Goal: Information Seeking & Learning: Learn about a topic

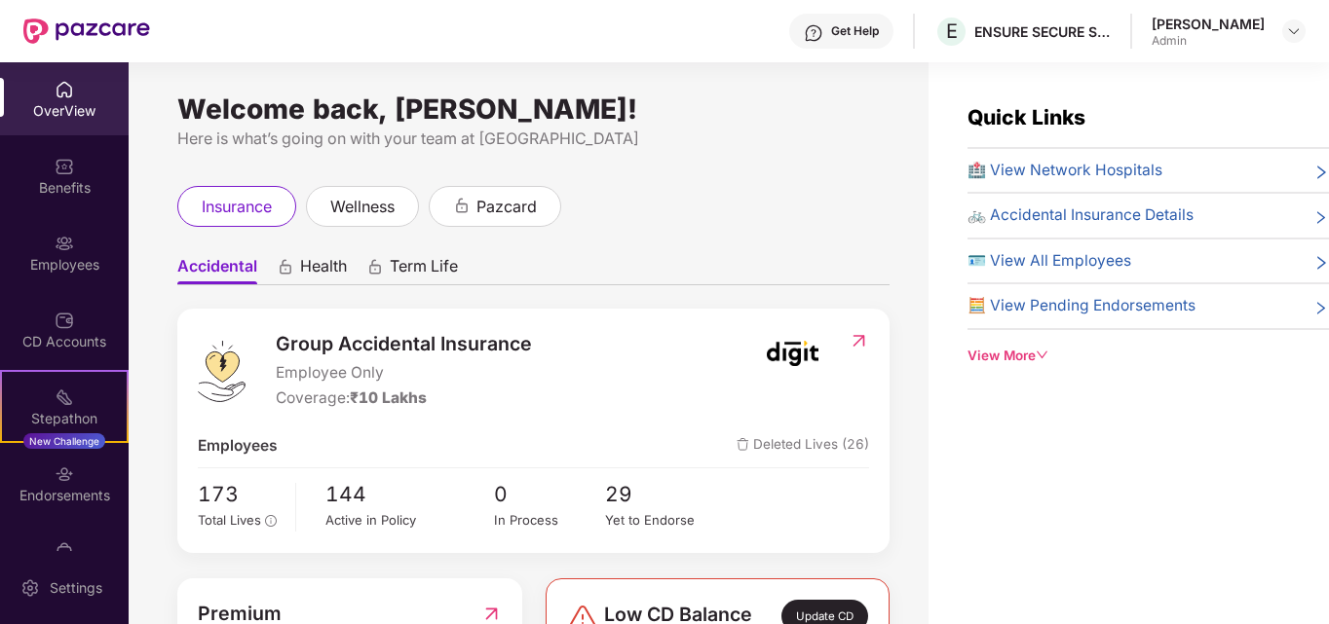
click at [62, 103] on div "OverView" at bounding box center [64, 110] width 129 height 19
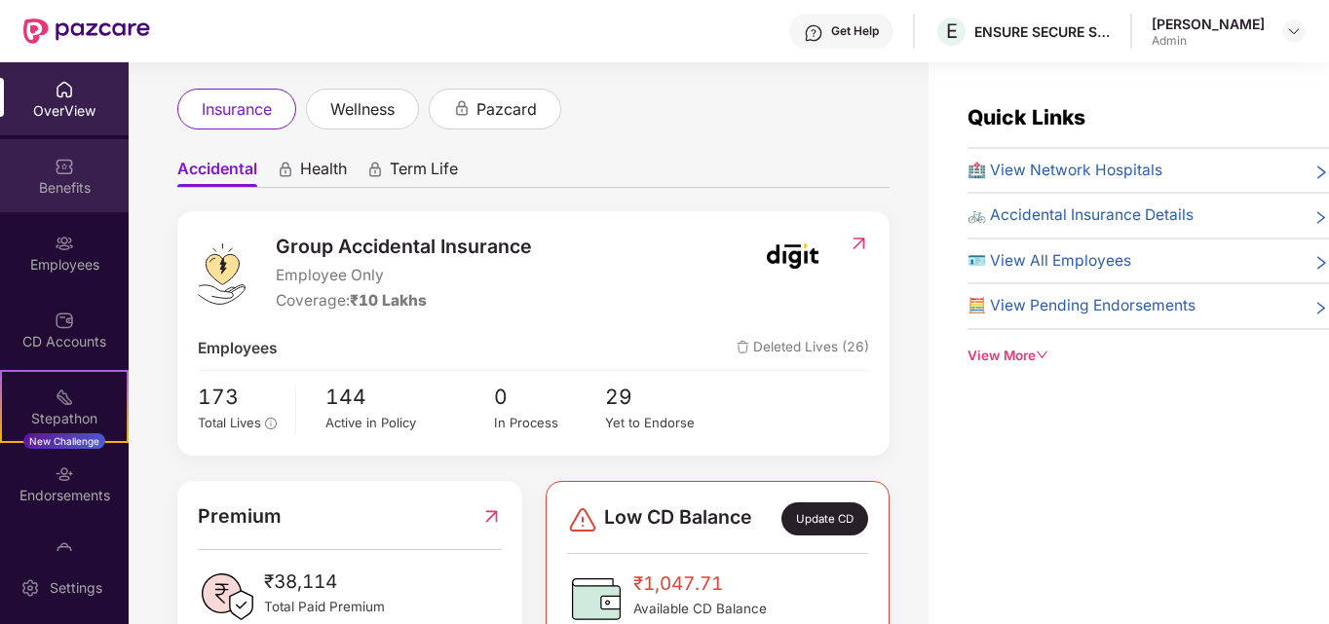
click at [56, 174] on img at bounding box center [64, 166] width 19 height 19
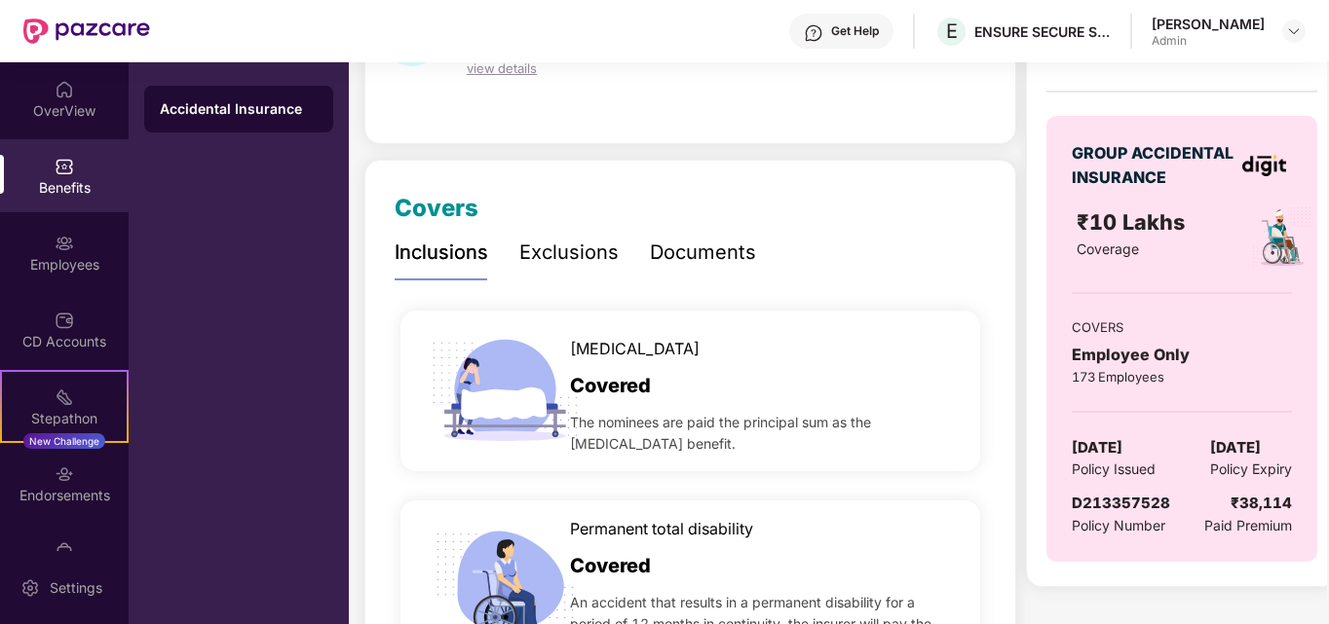
scroll to position [93, 0]
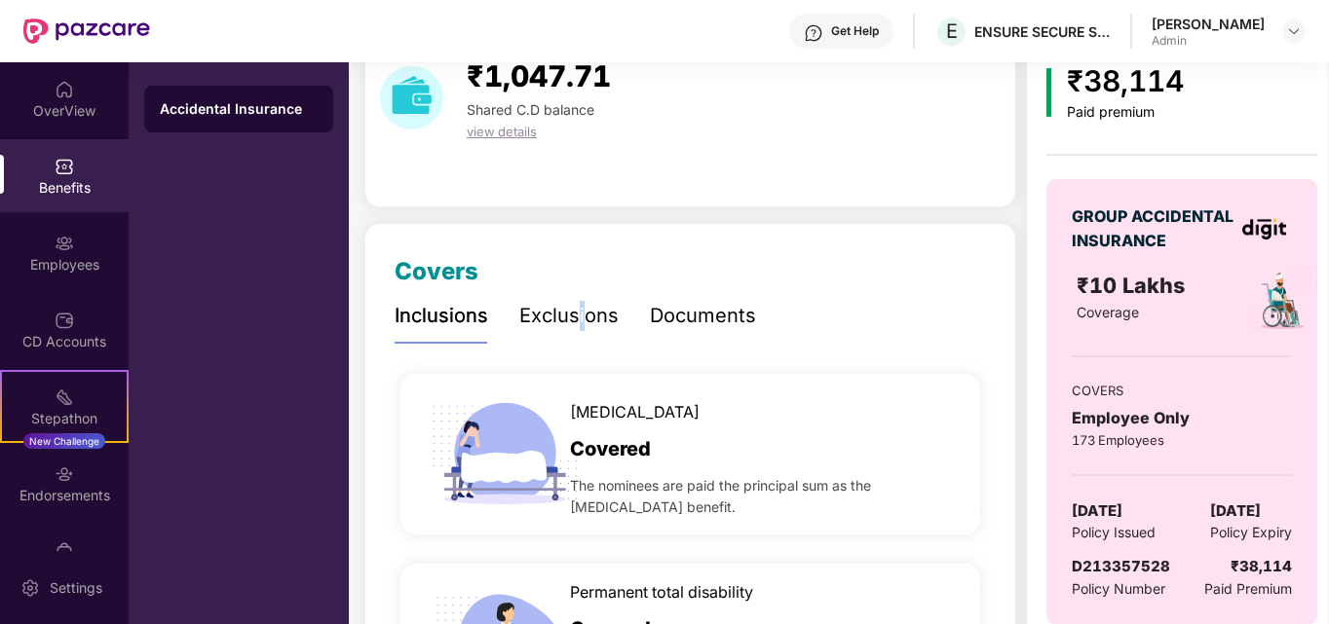
click at [579, 316] on div "Exclusions" at bounding box center [568, 316] width 99 height 30
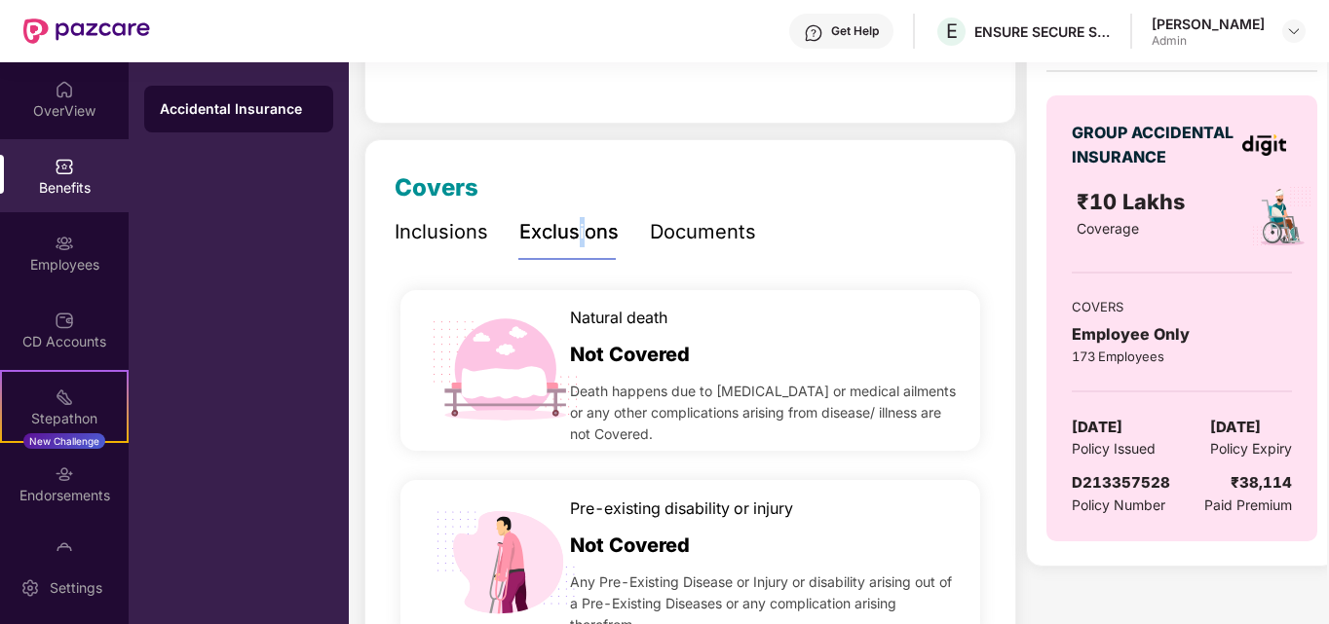
scroll to position [0, 0]
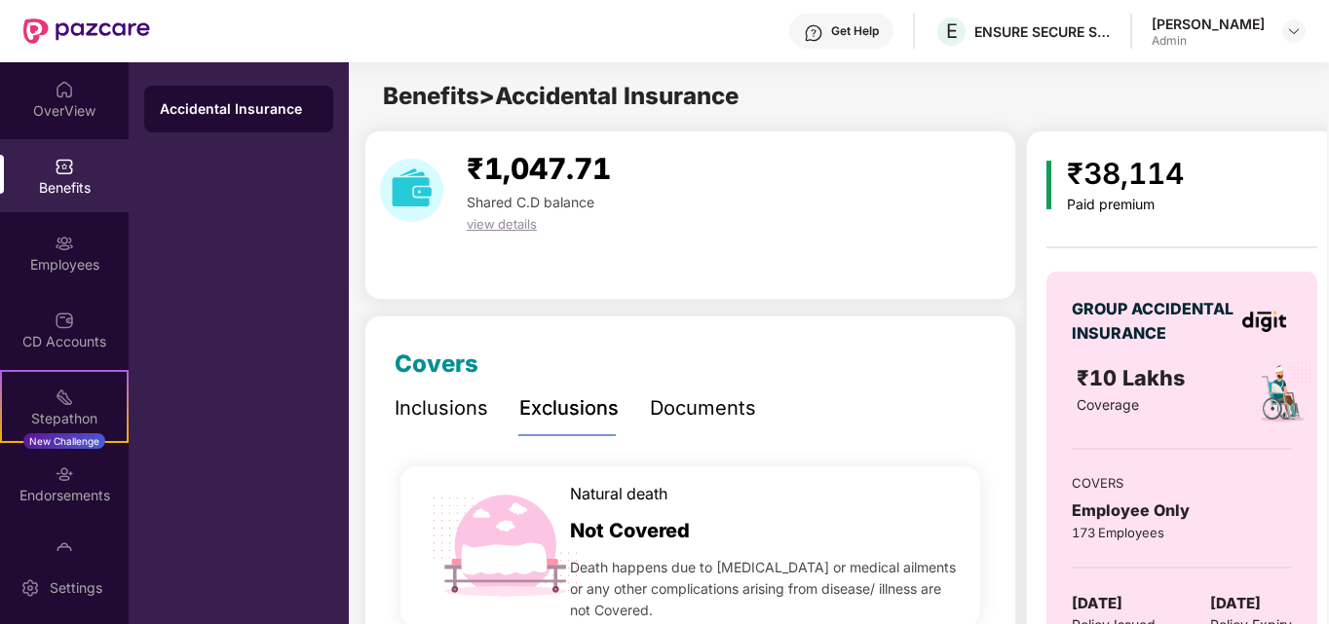
click at [711, 405] on div "Documents" at bounding box center [703, 409] width 106 height 30
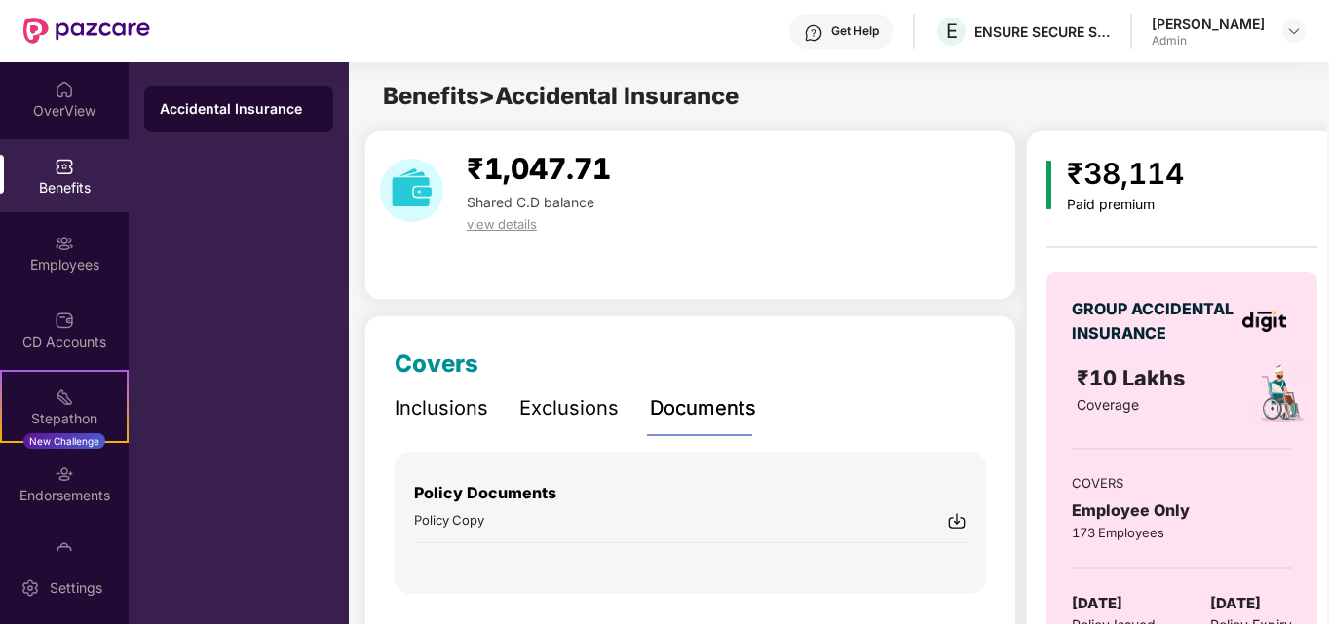
scroll to position [134, 0]
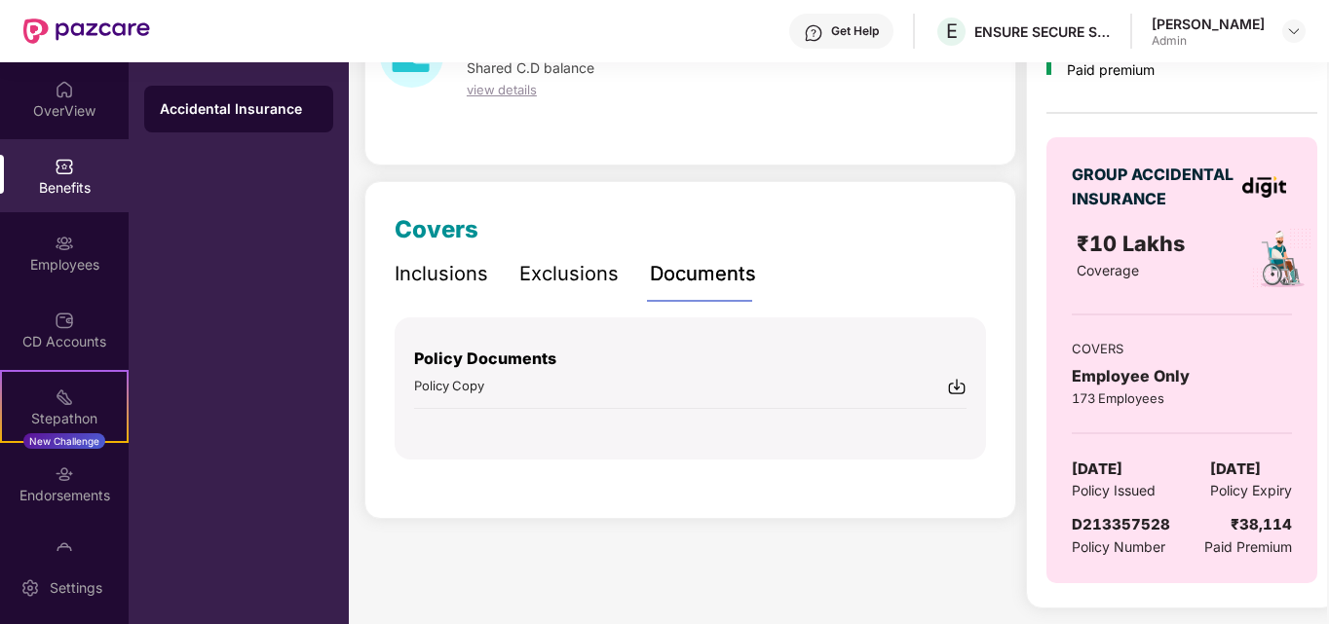
click at [445, 279] on div "Inclusions" at bounding box center [442, 274] width 94 height 30
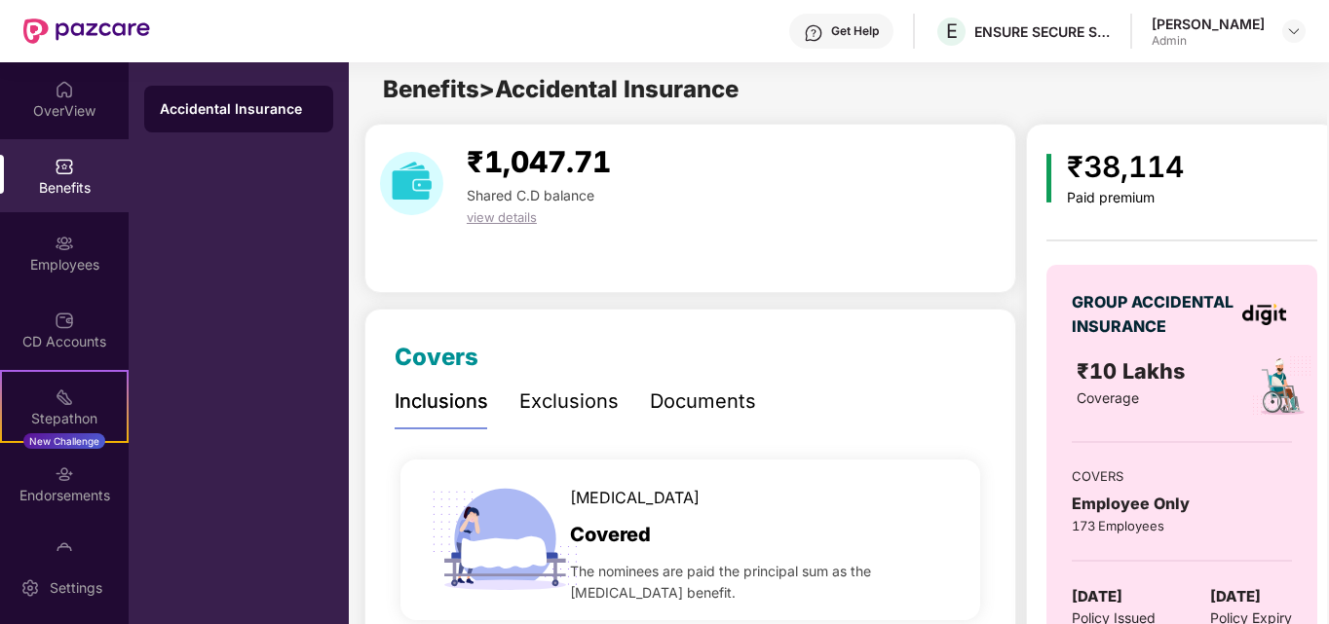
scroll to position [0, 0]
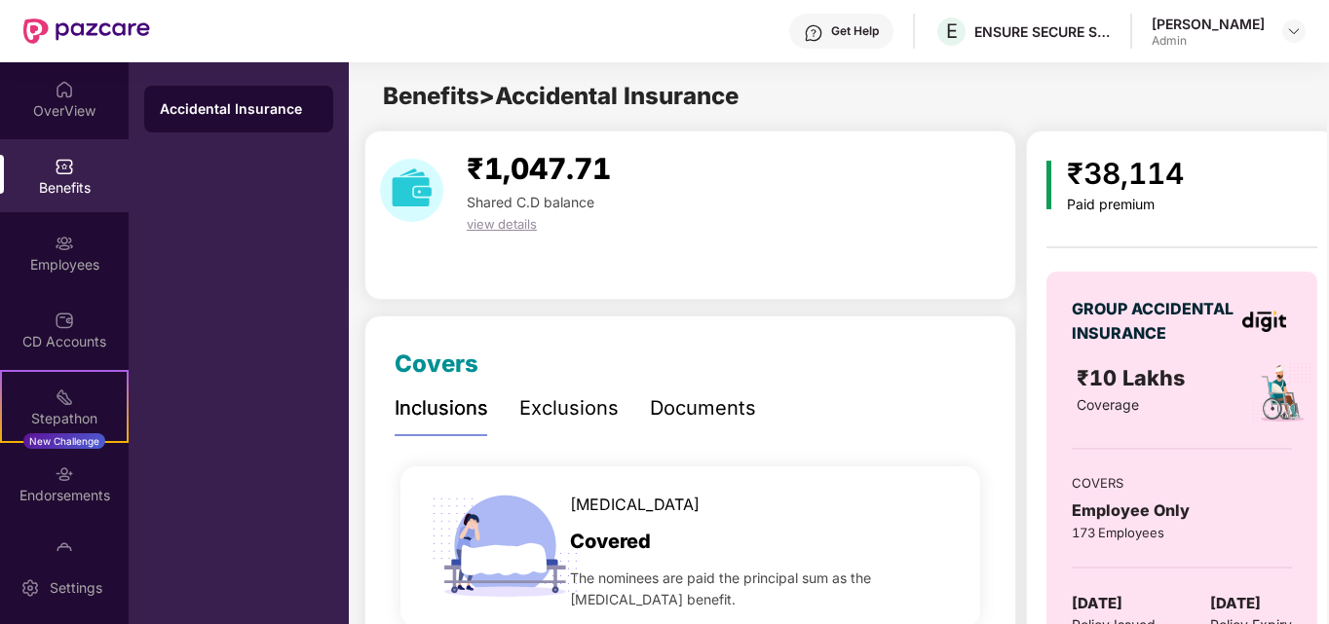
click at [490, 230] on span "view details" at bounding box center [502, 224] width 70 height 16
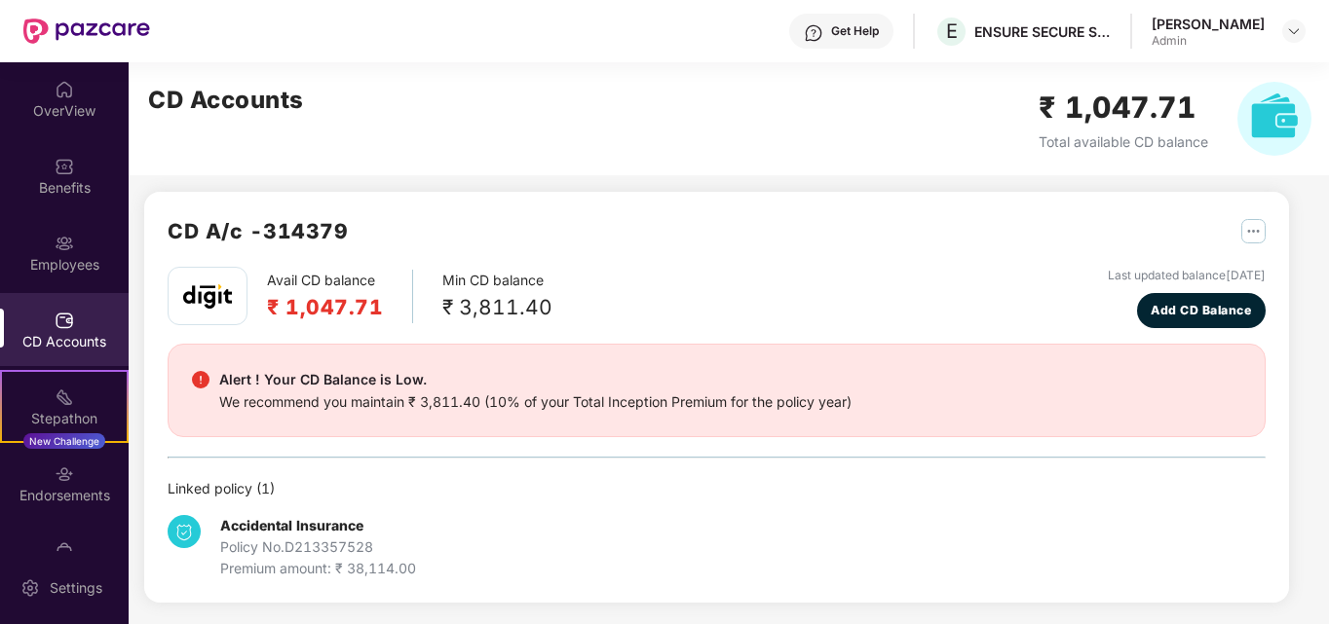
scroll to position [9, 0]
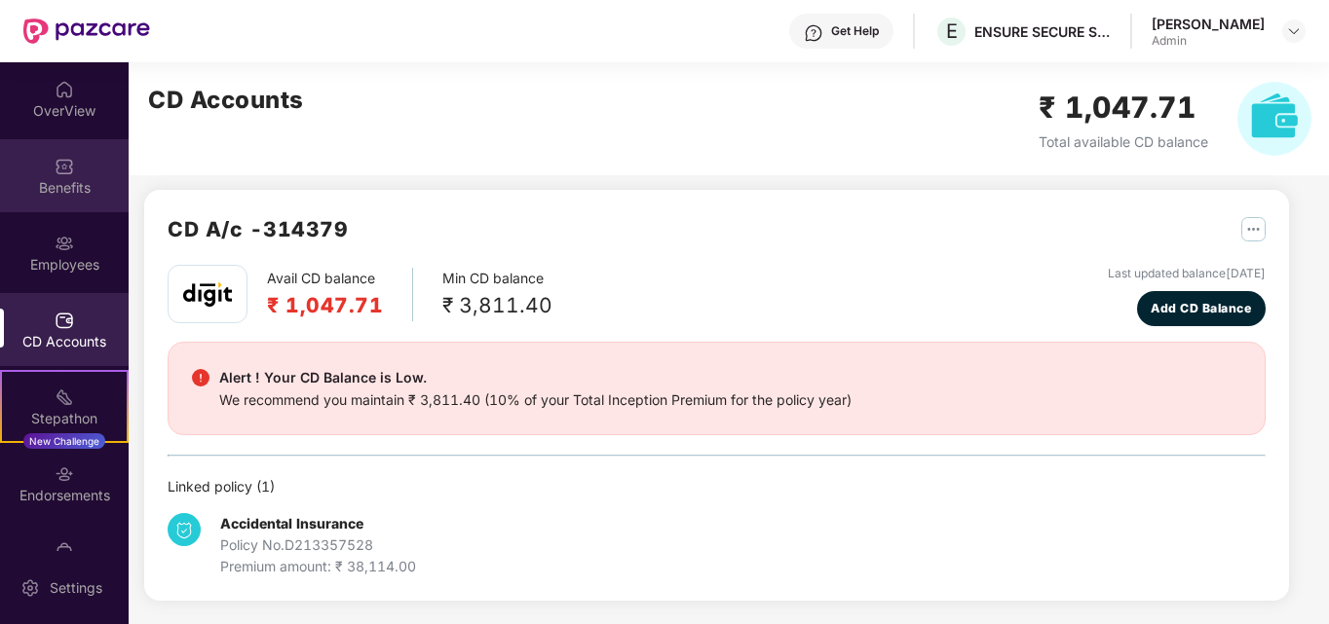
click at [61, 170] on img at bounding box center [64, 166] width 19 height 19
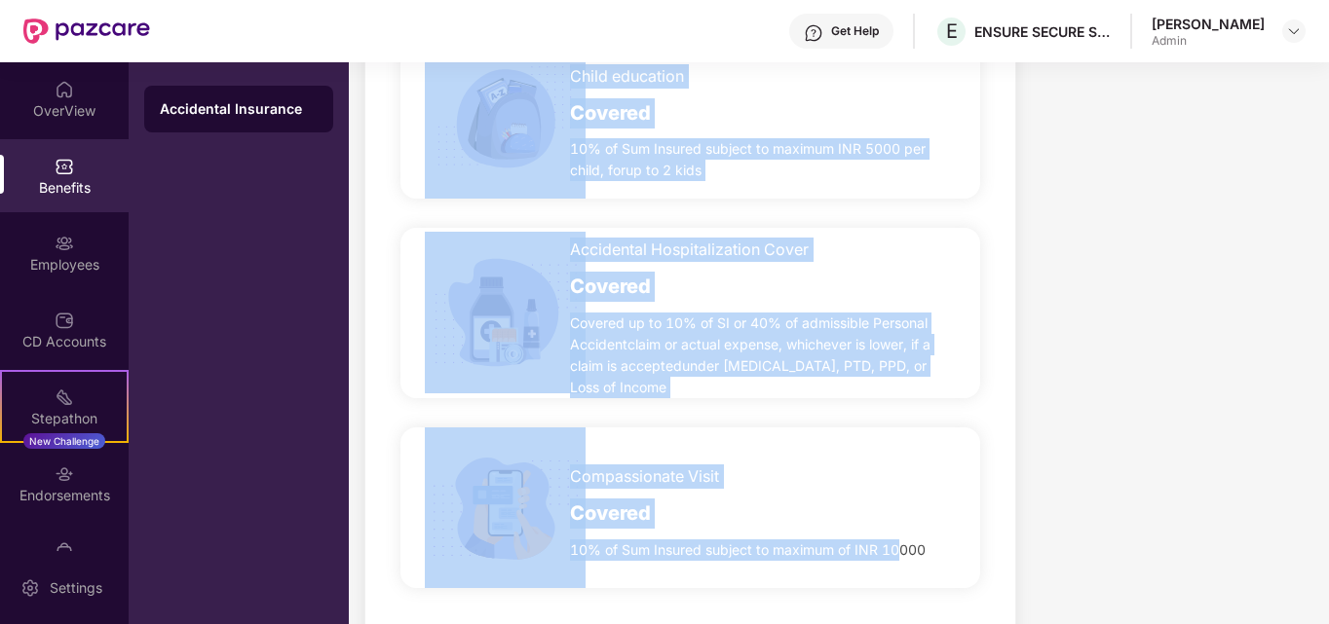
scroll to position [1651, 0]
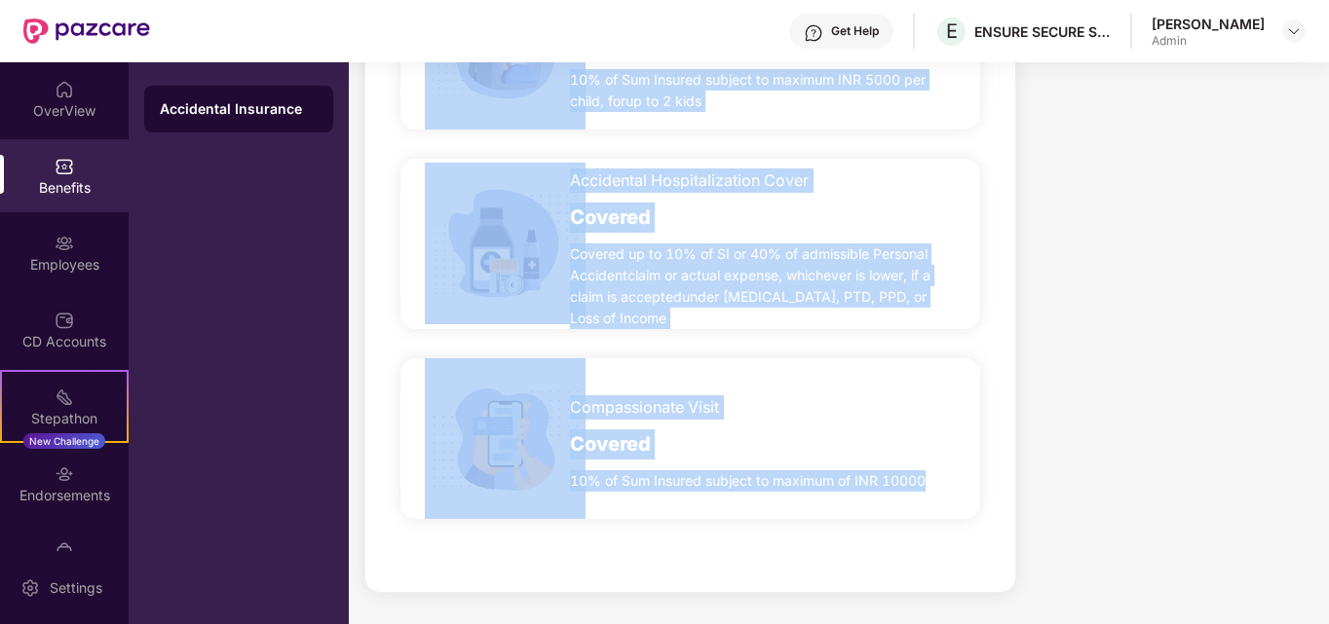
drag, startPoint x: 400, startPoint y: 358, endPoint x: 936, endPoint y: 502, distance: 554.9
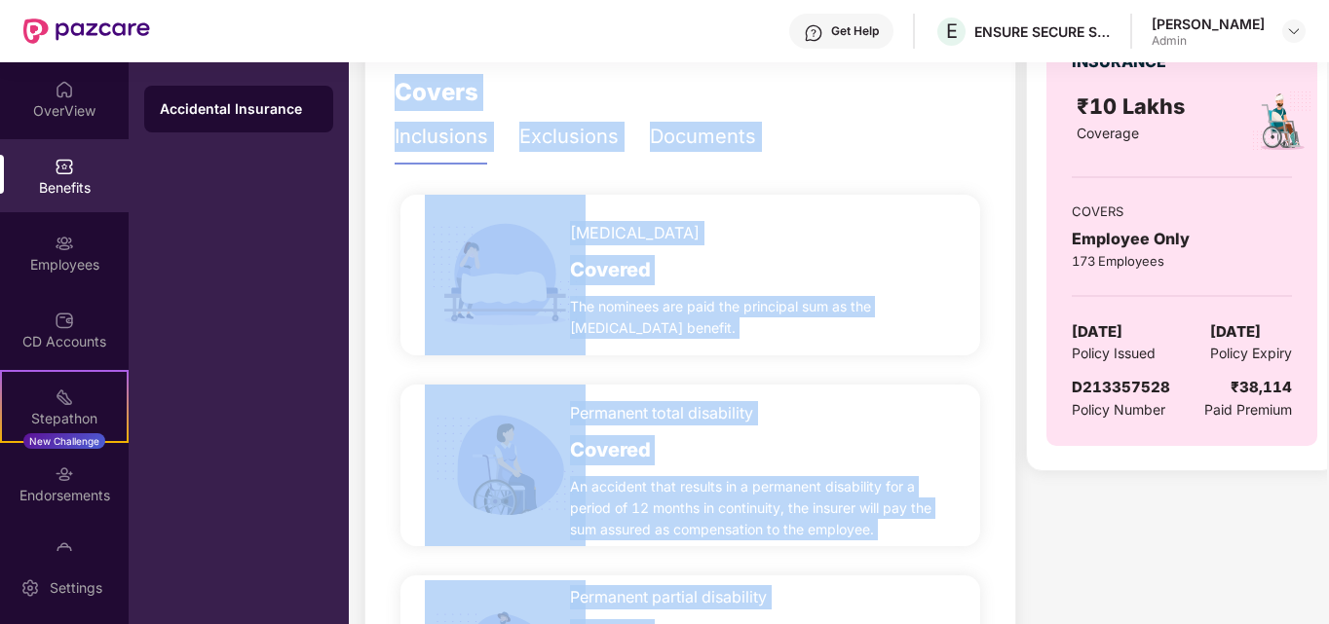
scroll to position [0, 0]
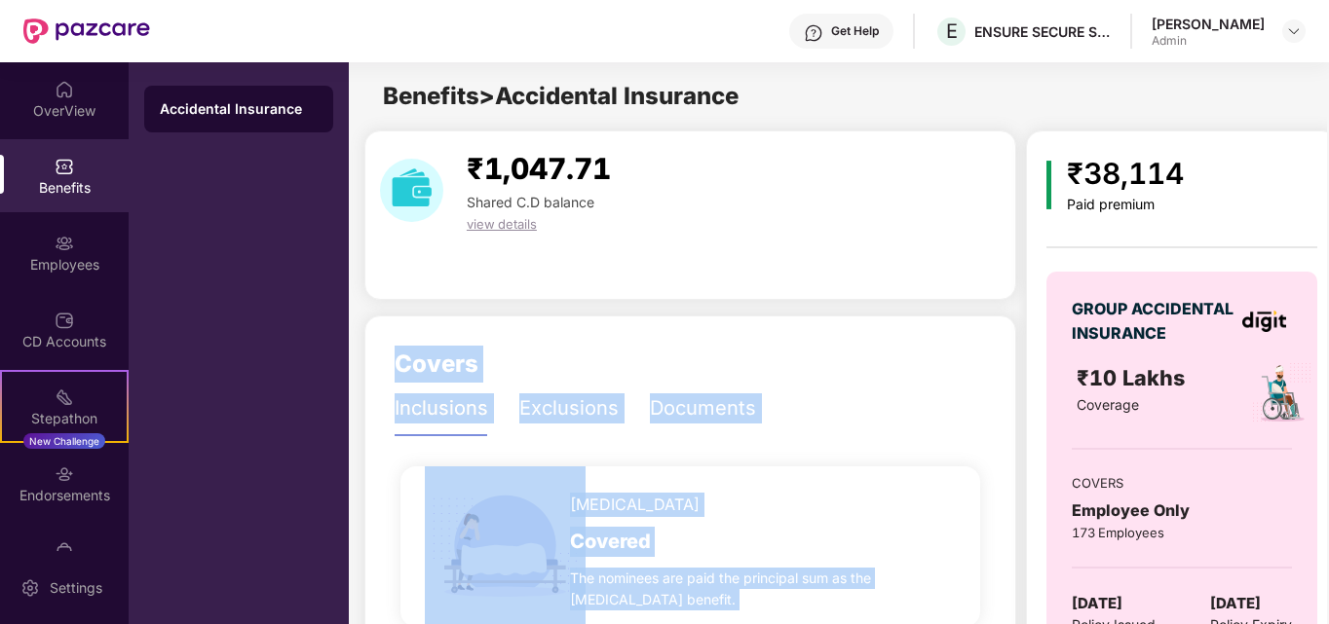
click at [656, 434] on div "Documents" at bounding box center [703, 409] width 106 height 54
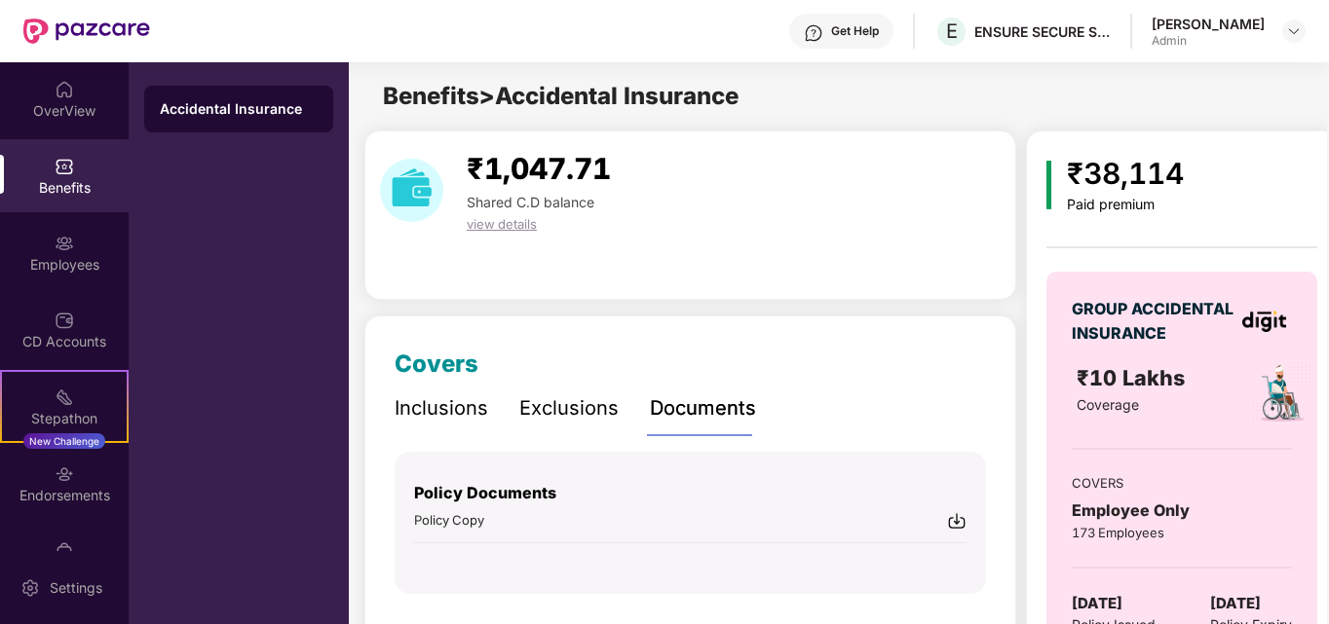
click at [564, 410] on div "Exclusions" at bounding box center [568, 409] width 99 height 30
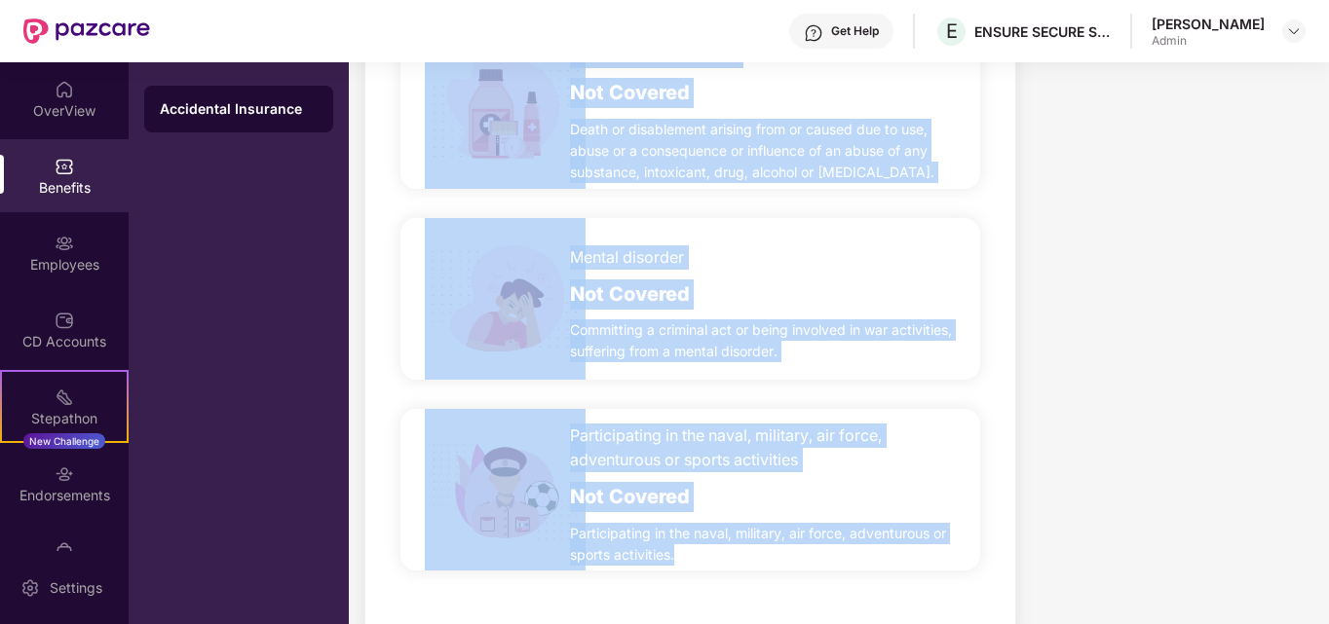
scroll to position [1443, 0]
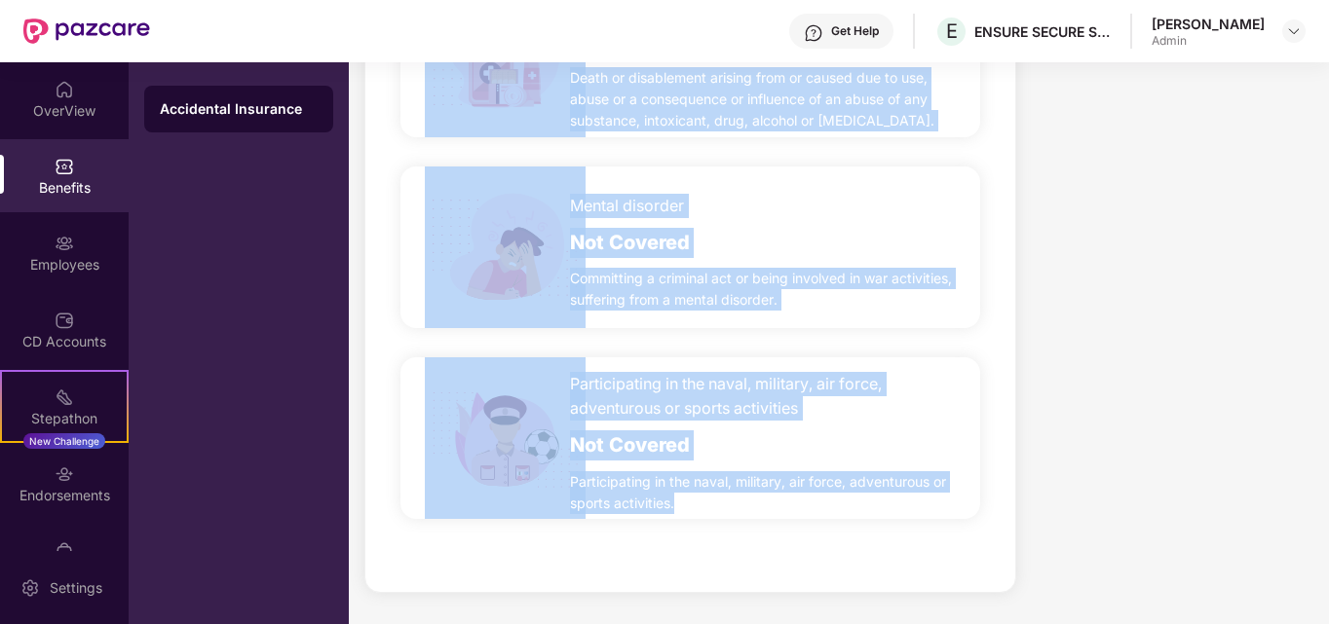
drag, startPoint x: 396, startPoint y: 266, endPoint x: 841, endPoint y: 521, distance: 512.3
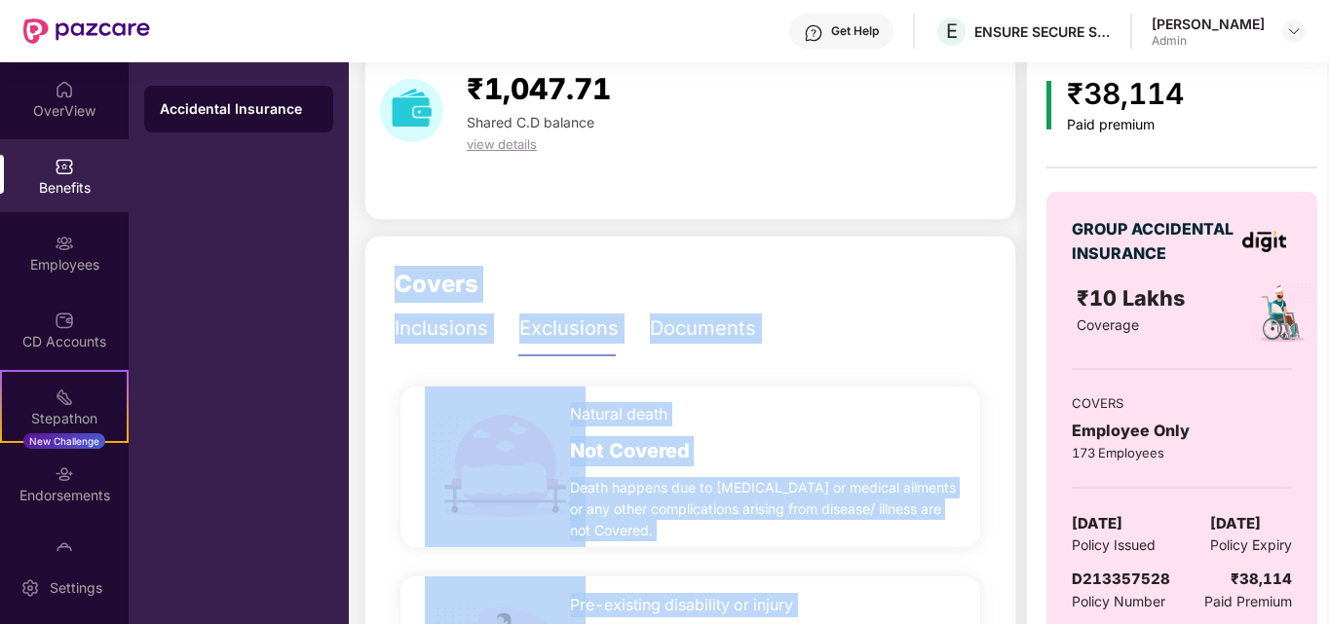
scroll to position [0, 0]
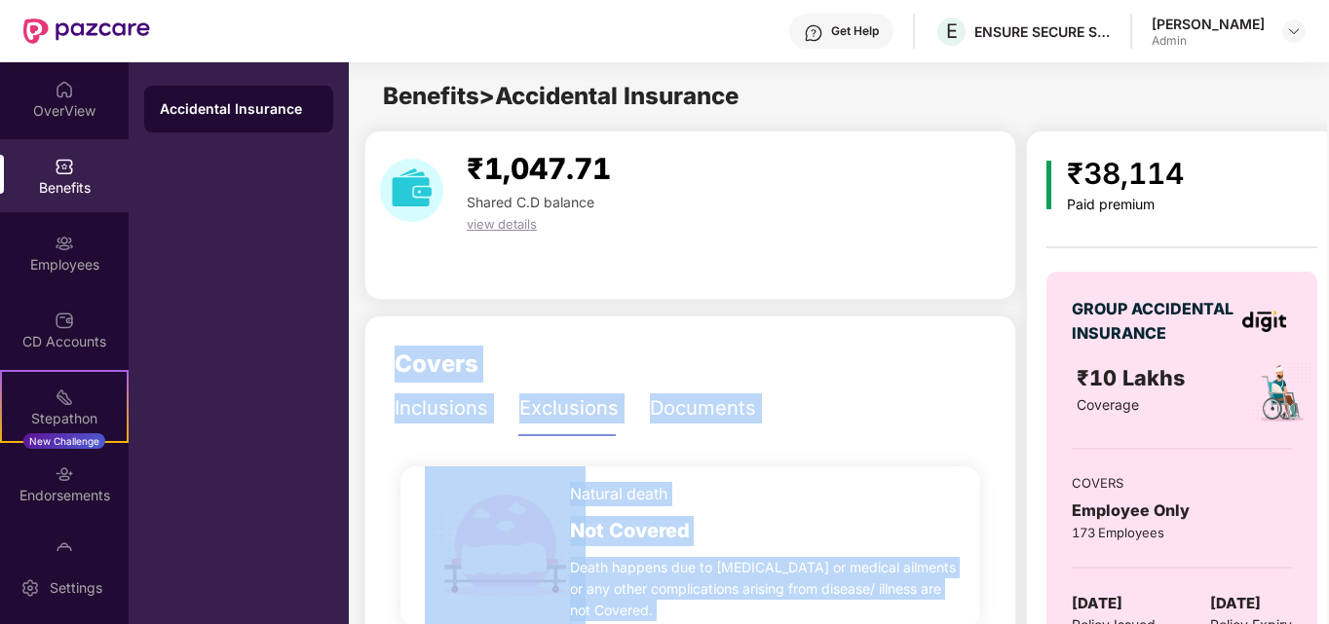
click at [978, 380] on div "Covers" at bounding box center [690, 364] width 591 height 37
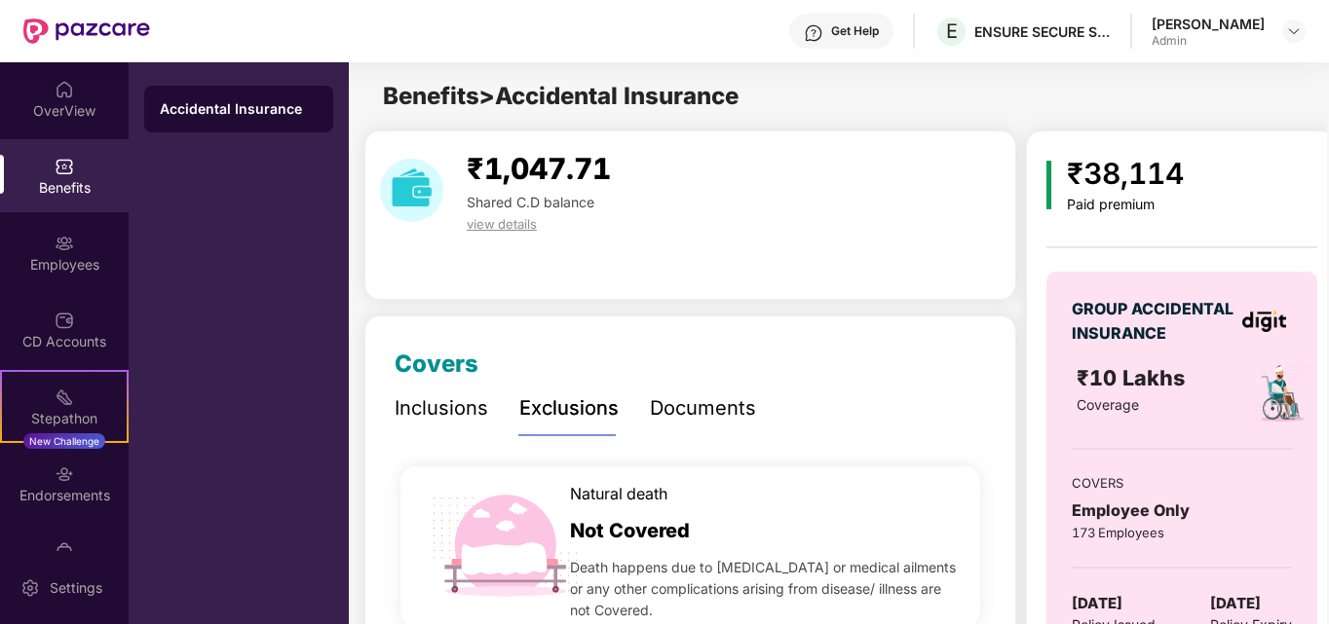
click at [437, 405] on div "Inclusions" at bounding box center [442, 409] width 94 height 30
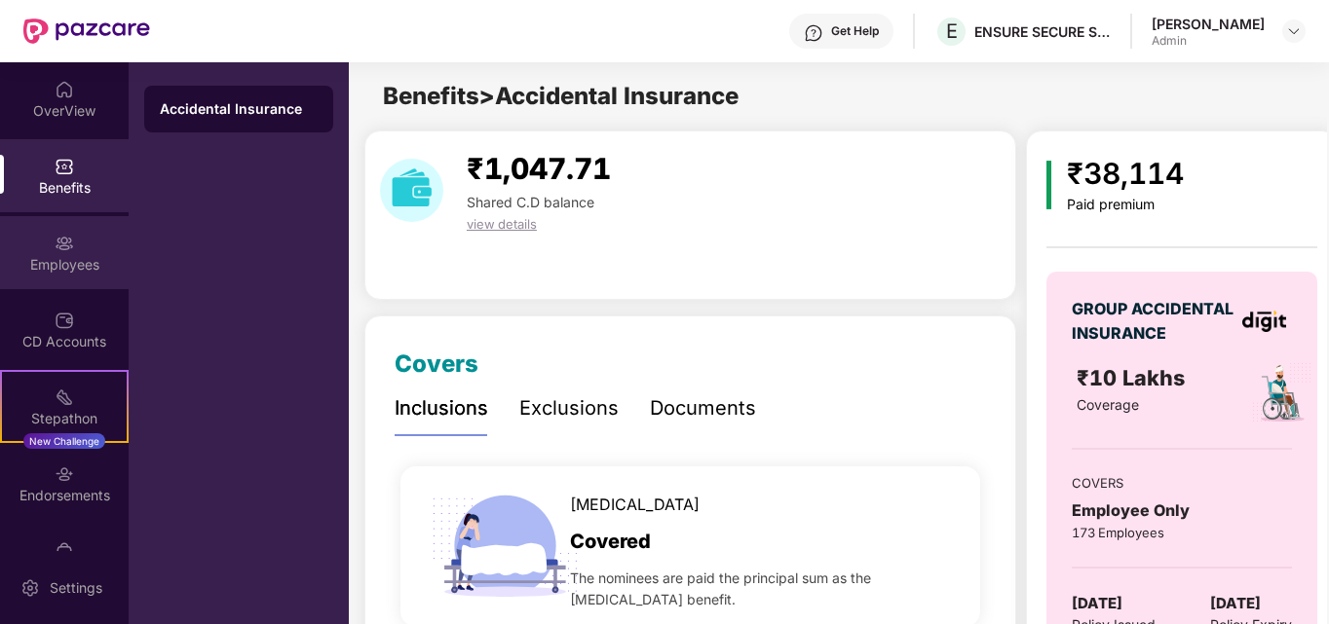
click at [64, 257] on div "Employees" at bounding box center [64, 264] width 129 height 19
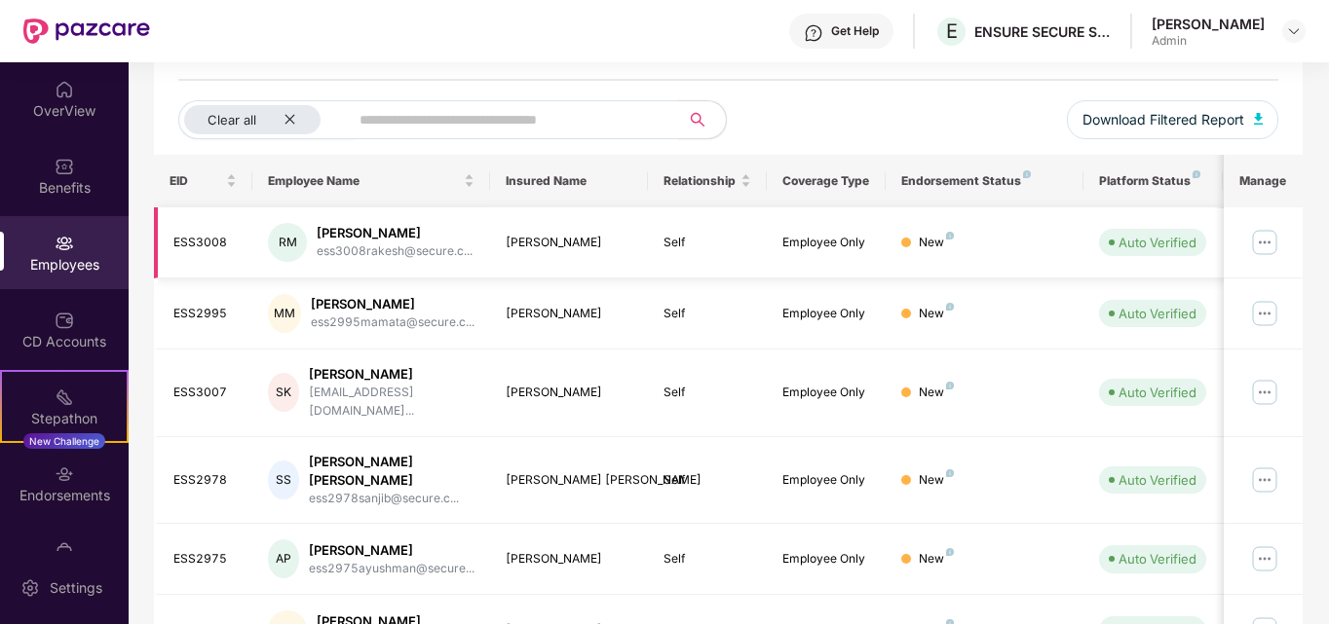
scroll to position [487, 0]
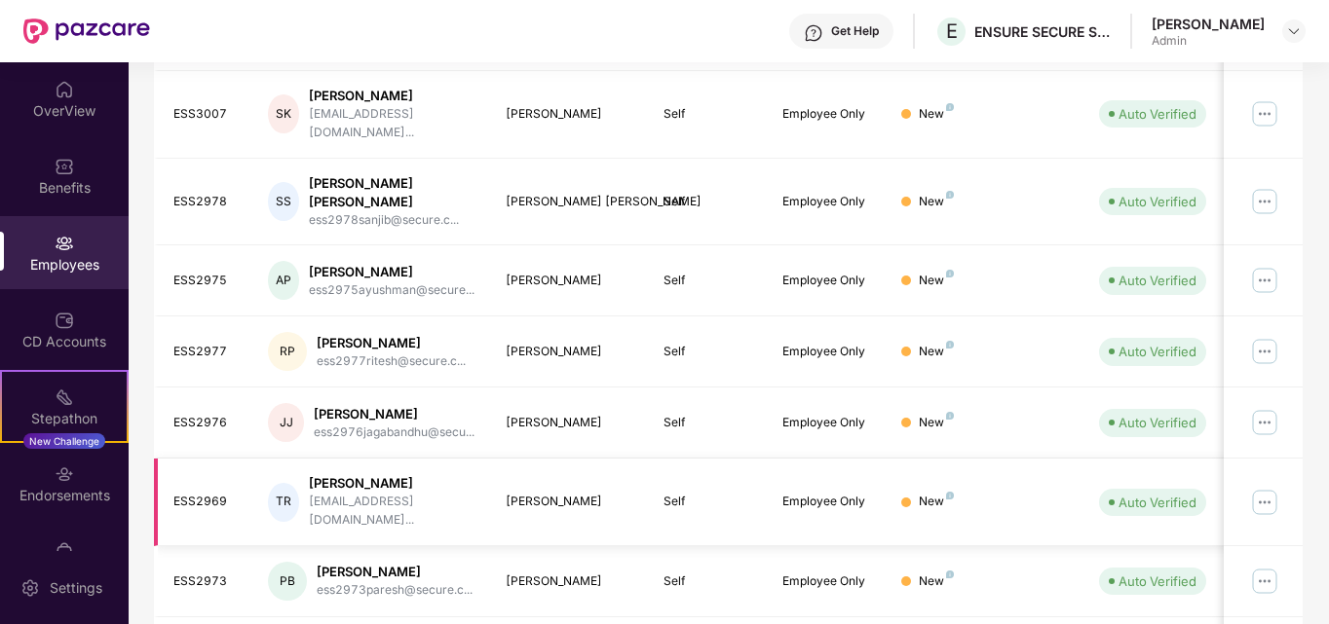
click at [824, 493] on div "Employee Only" at bounding box center [826, 502] width 88 height 19
click at [926, 493] on div "New" at bounding box center [936, 502] width 35 height 19
click at [343, 474] on div "[PERSON_NAME]" at bounding box center [392, 483] width 166 height 19
click at [272, 483] on div "TR" at bounding box center [283, 502] width 31 height 39
click at [186, 493] on div "ESS2969" at bounding box center [205, 502] width 64 height 19
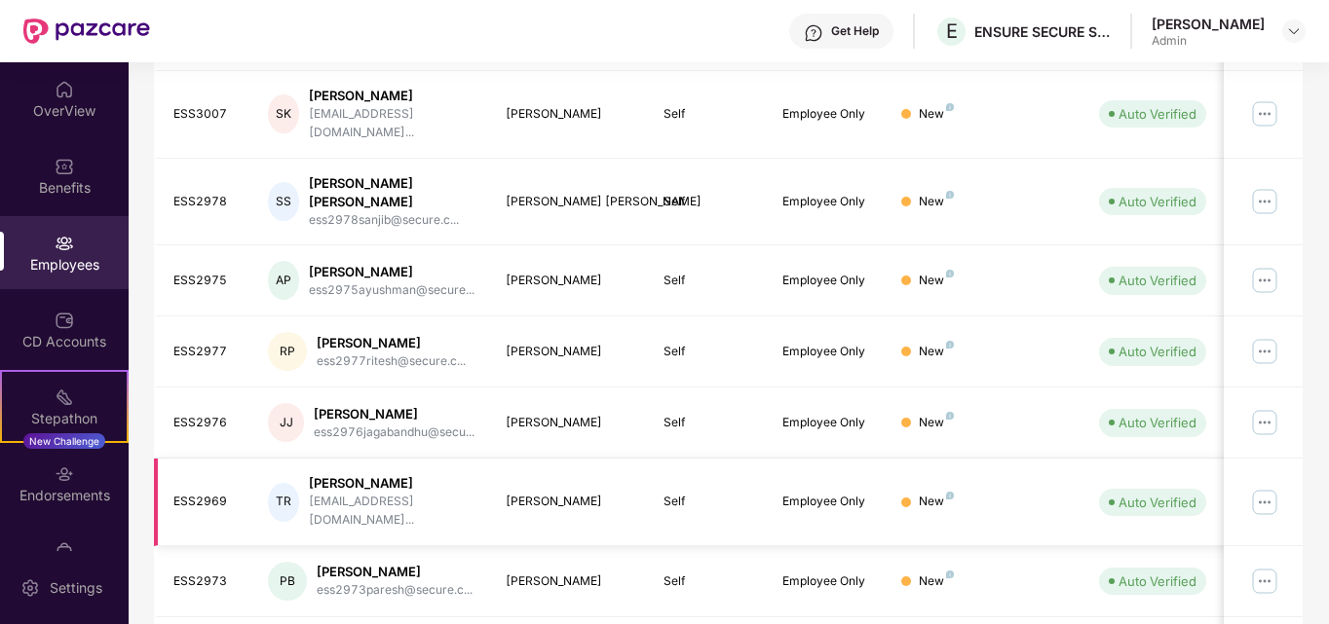
click at [1259, 487] on img at bounding box center [1264, 502] width 31 height 31
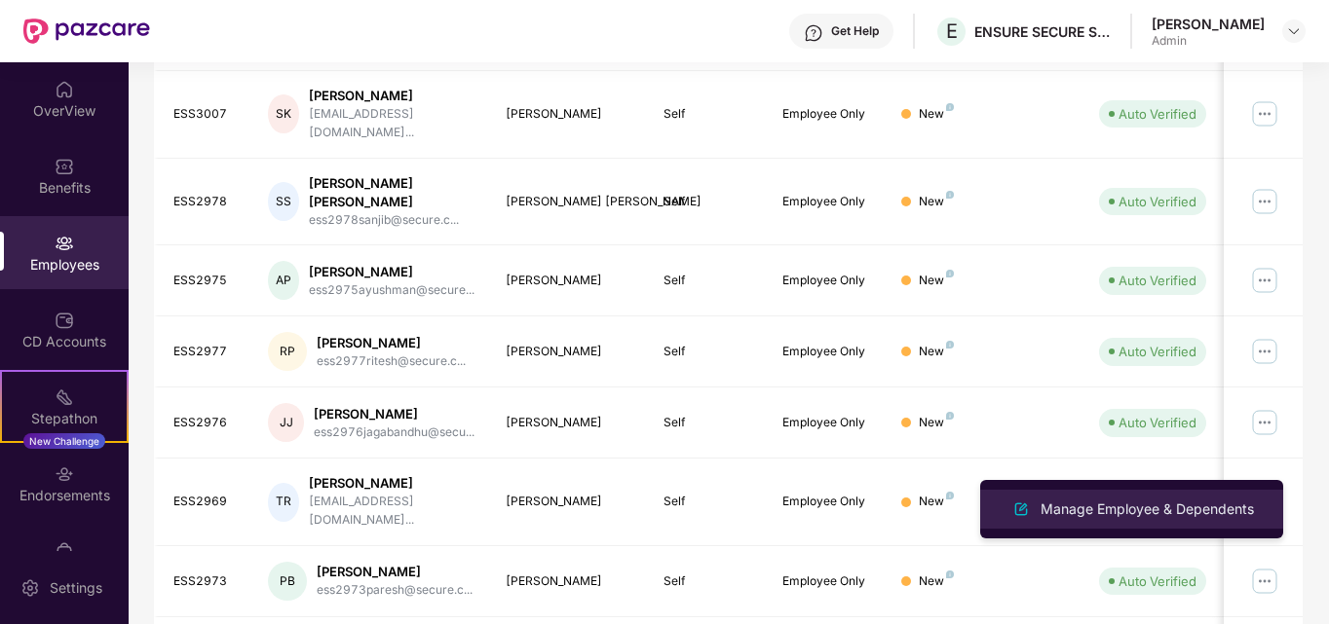
click at [1088, 509] on div "Manage Employee & Dependents" at bounding box center [1147, 509] width 221 height 21
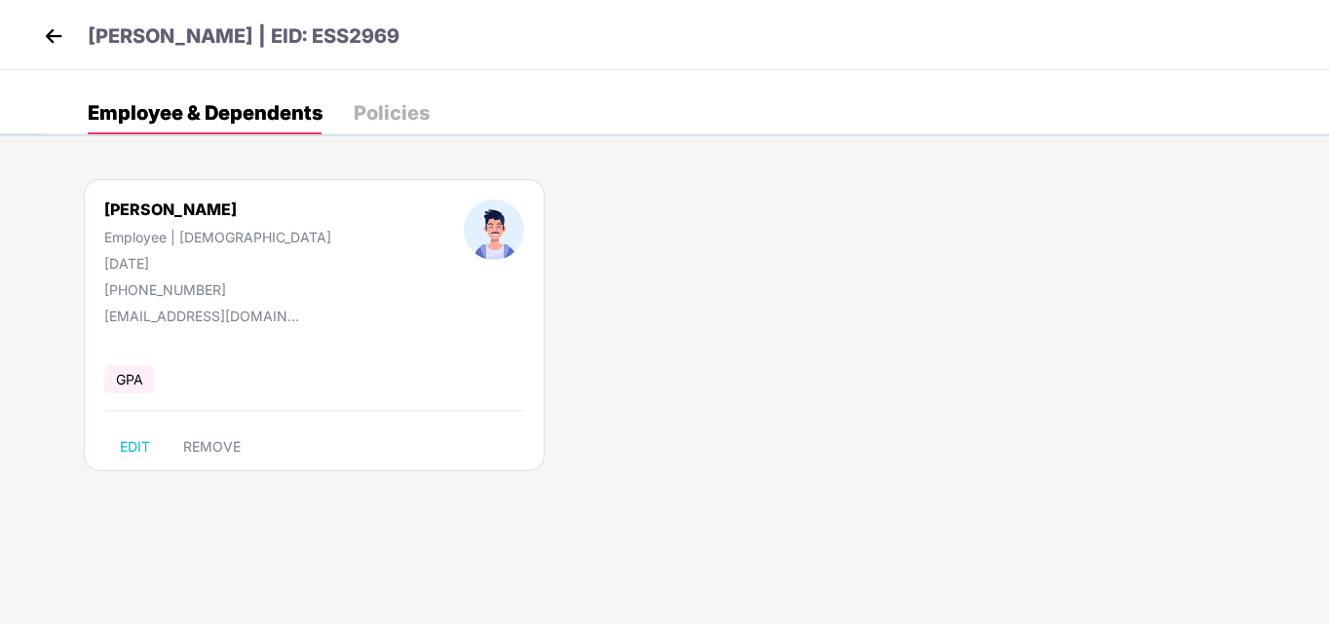
click at [385, 116] on div "Policies" at bounding box center [392, 112] width 76 height 19
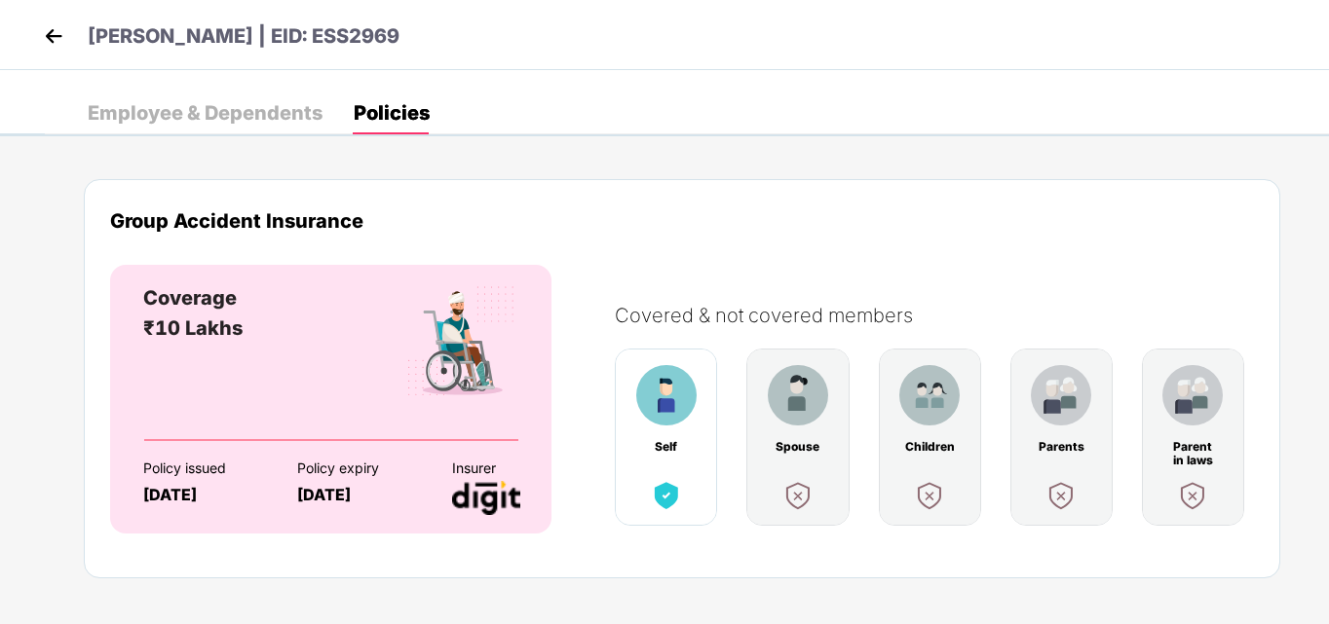
click at [52, 38] on img at bounding box center [53, 35] width 29 height 29
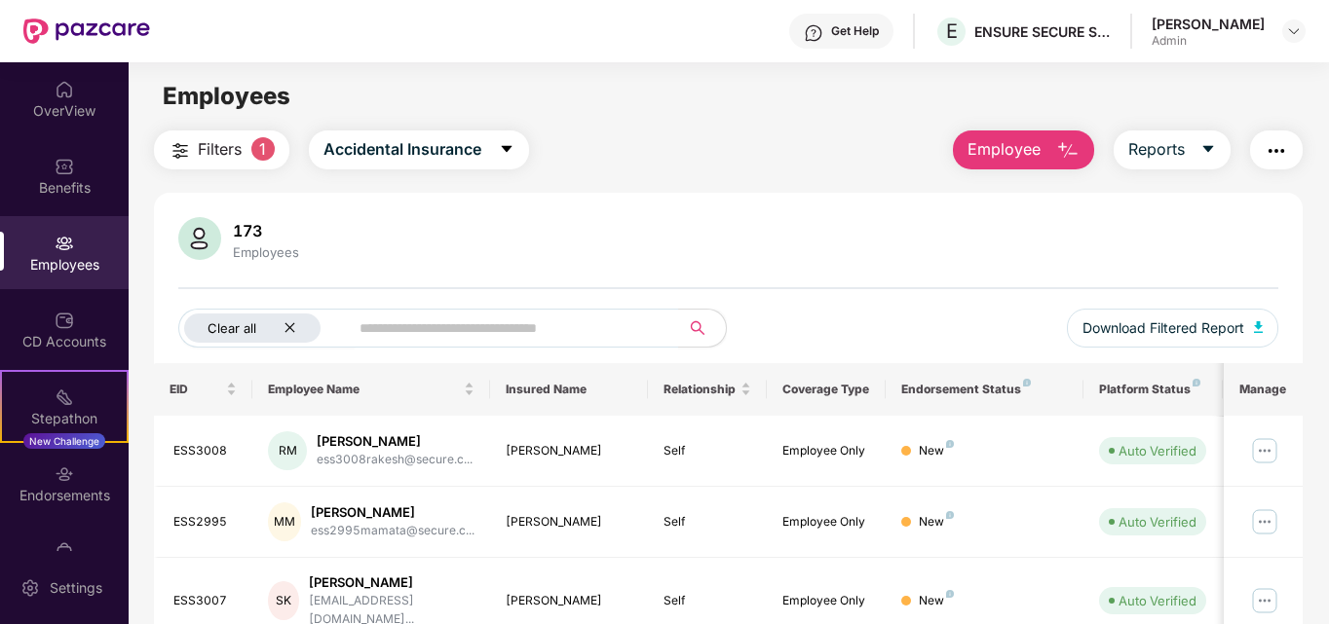
click at [291, 327] on icon "close" at bounding box center [290, 328] width 10 height 10
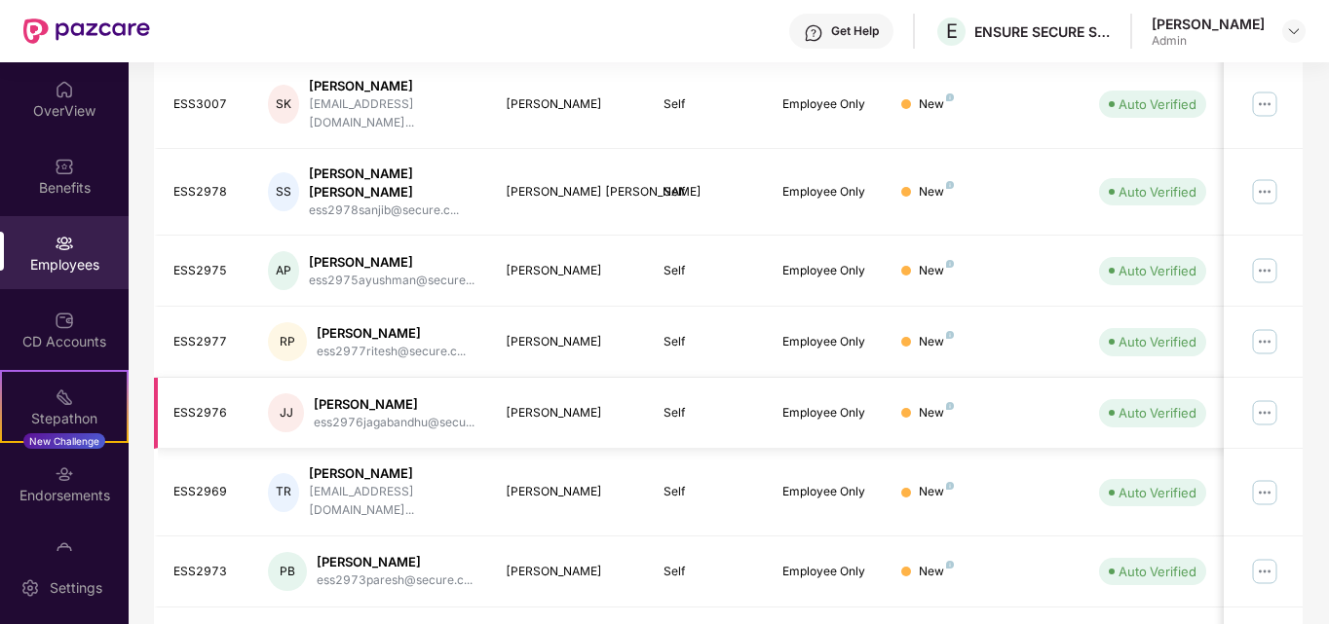
scroll to position [573, 0]
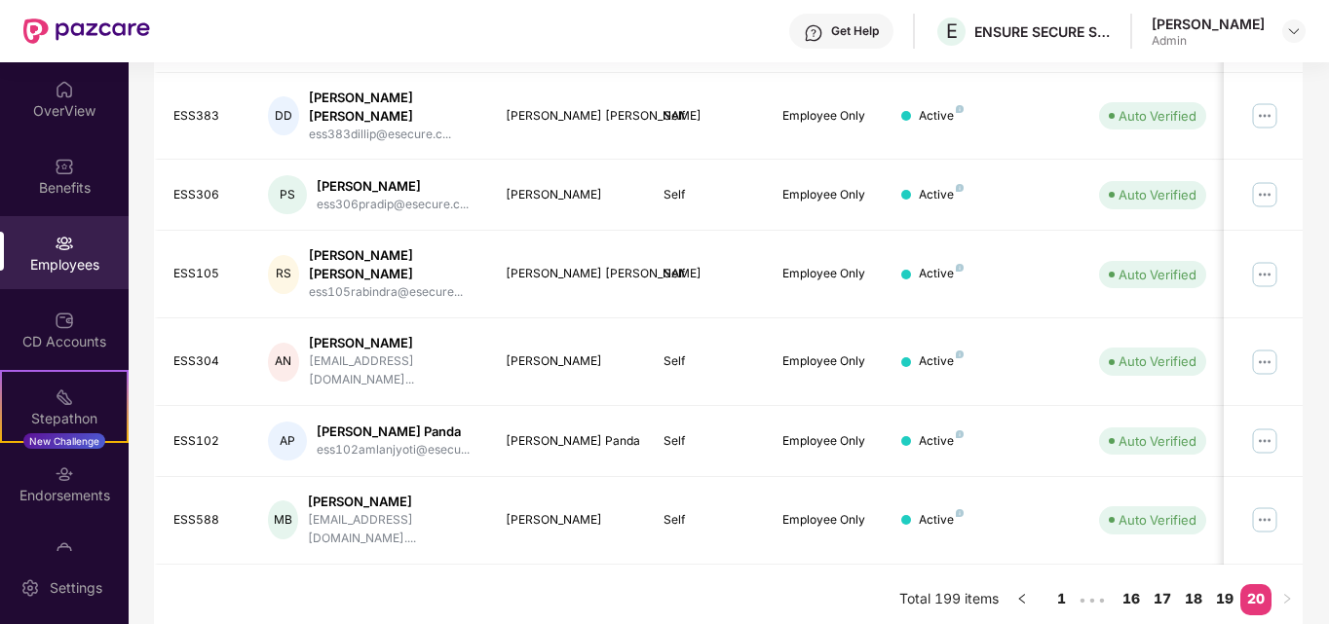
scroll to position [502, 0]
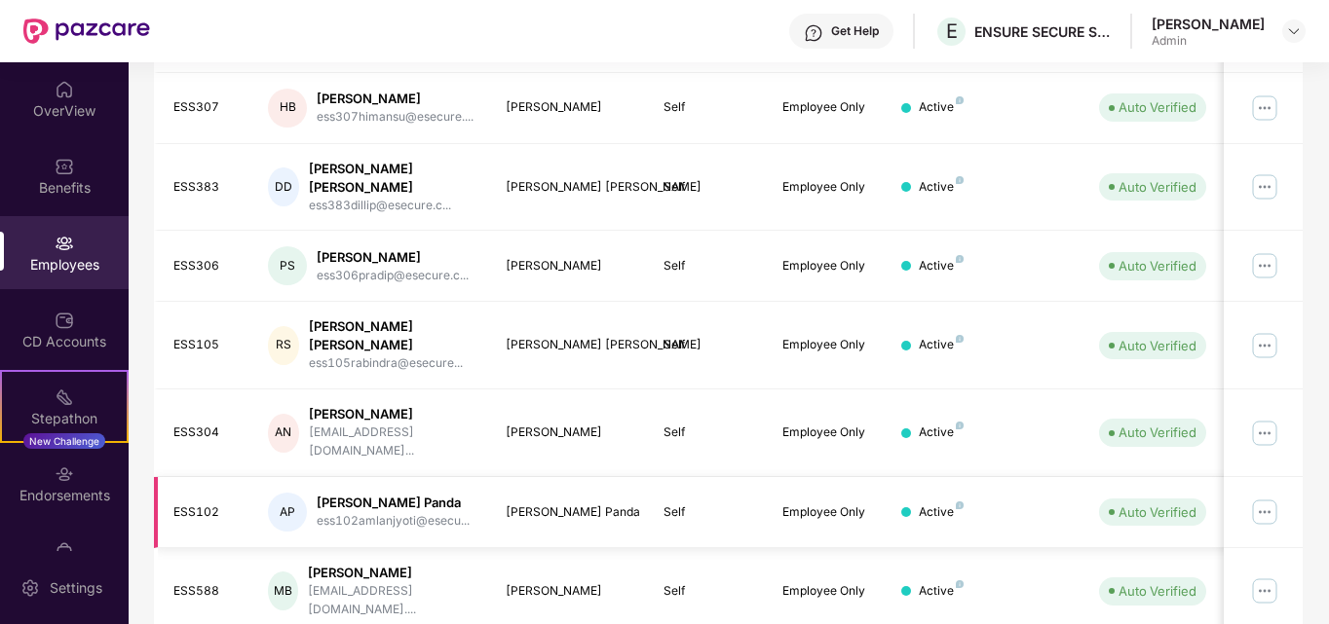
click at [1266, 497] on img at bounding box center [1264, 512] width 31 height 31
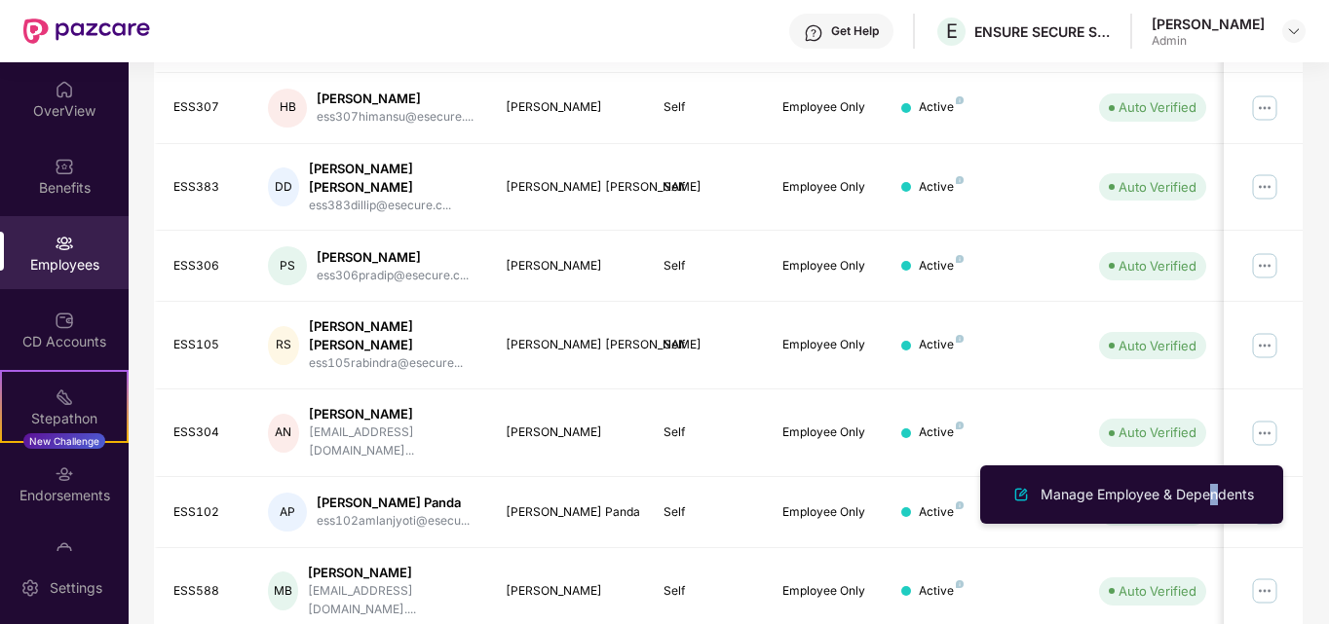
click at [1204, 492] on div "Manage Employee & Dependents" at bounding box center [1147, 494] width 221 height 21
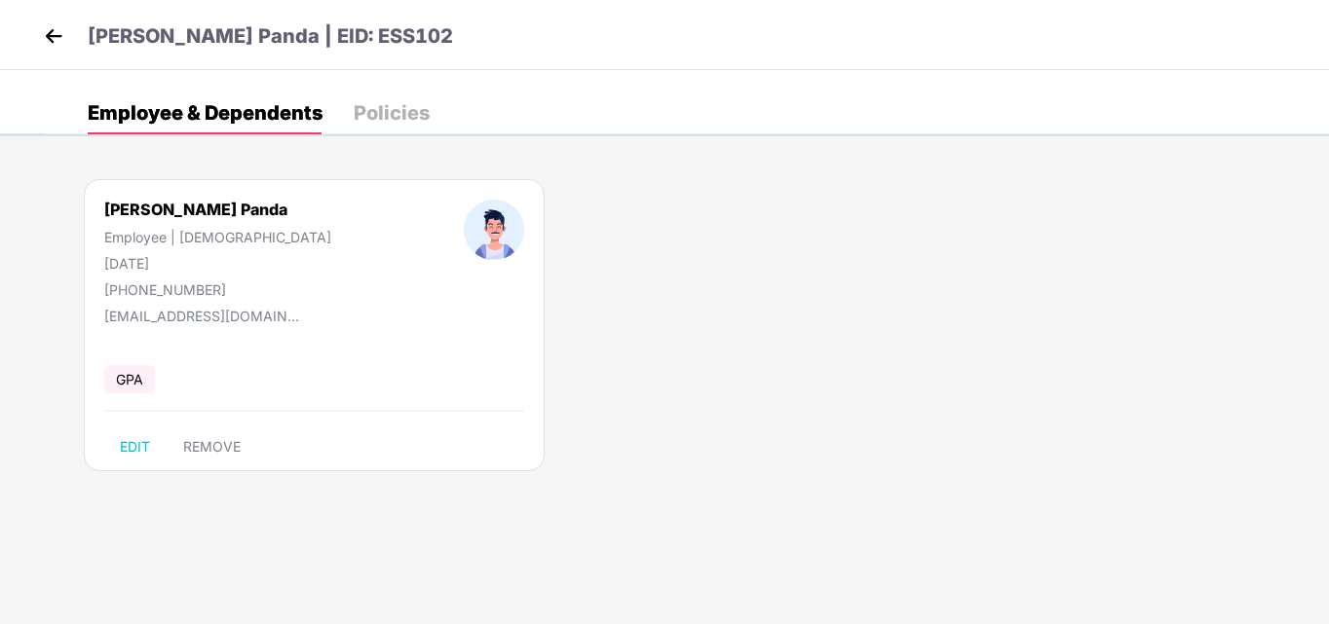
click at [396, 117] on div "Policies" at bounding box center [392, 112] width 76 height 19
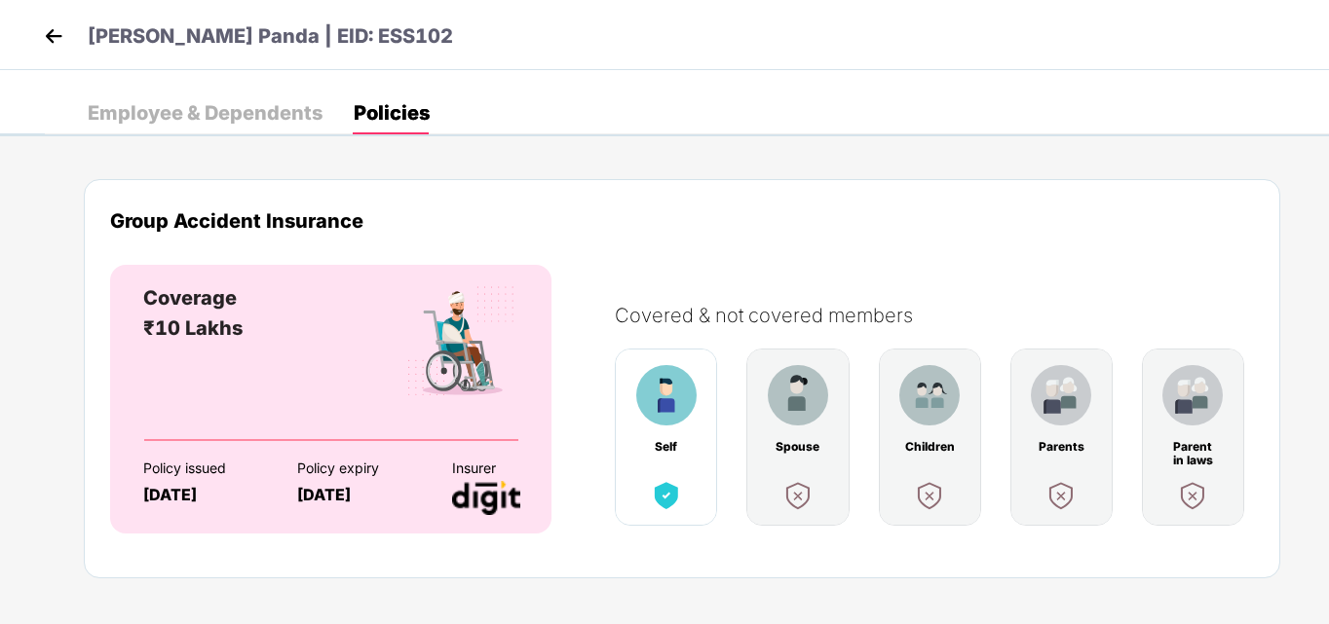
click at [186, 117] on div "Employee & Dependents" at bounding box center [205, 112] width 235 height 19
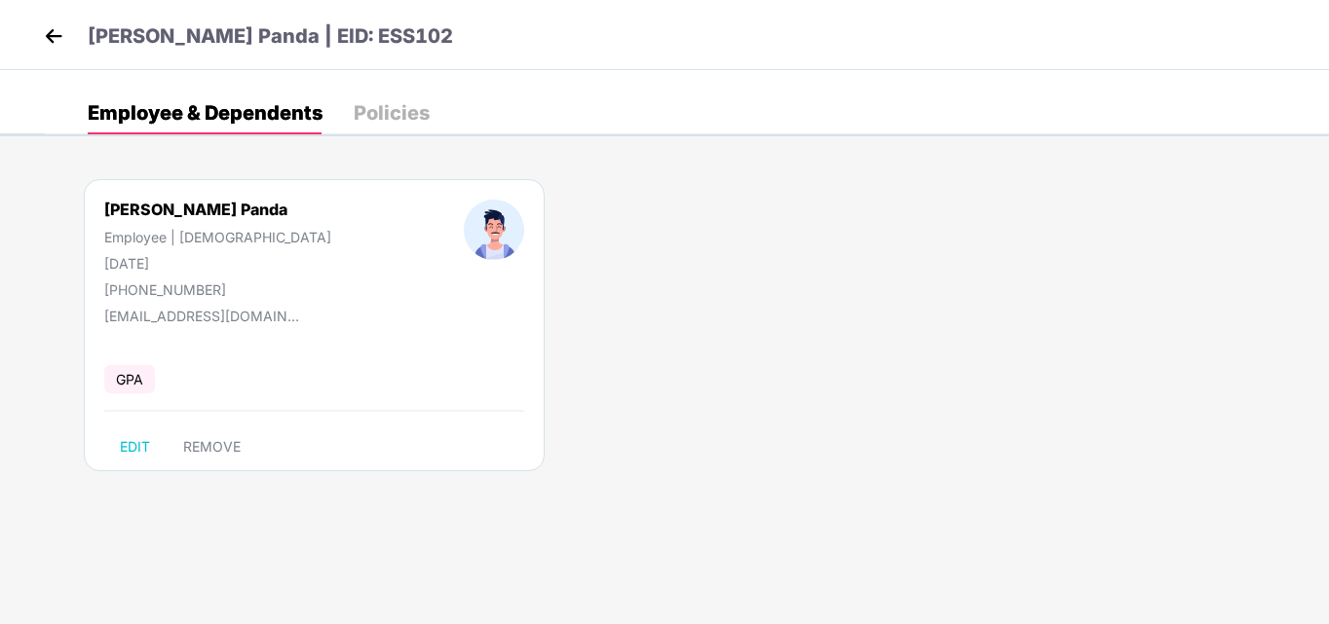
click at [52, 40] on img at bounding box center [53, 35] width 29 height 29
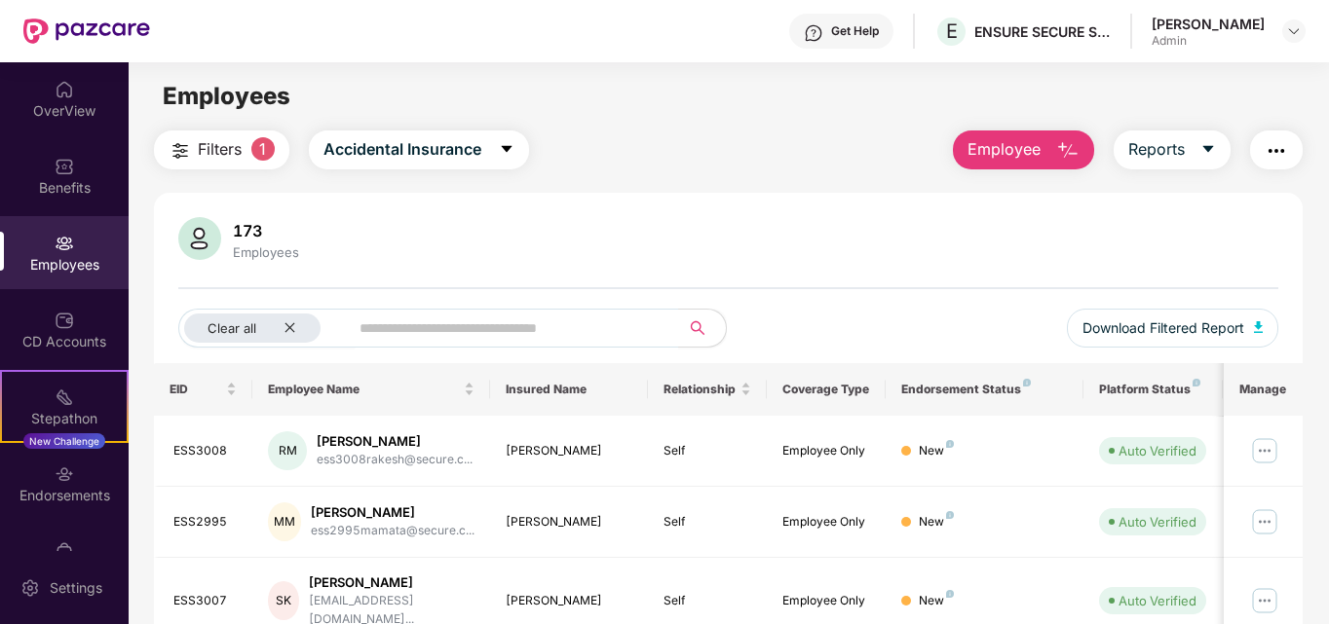
click at [59, 248] on img at bounding box center [64, 243] width 19 height 19
click at [296, 329] on icon "close" at bounding box center [289, 327] width 13 height 13
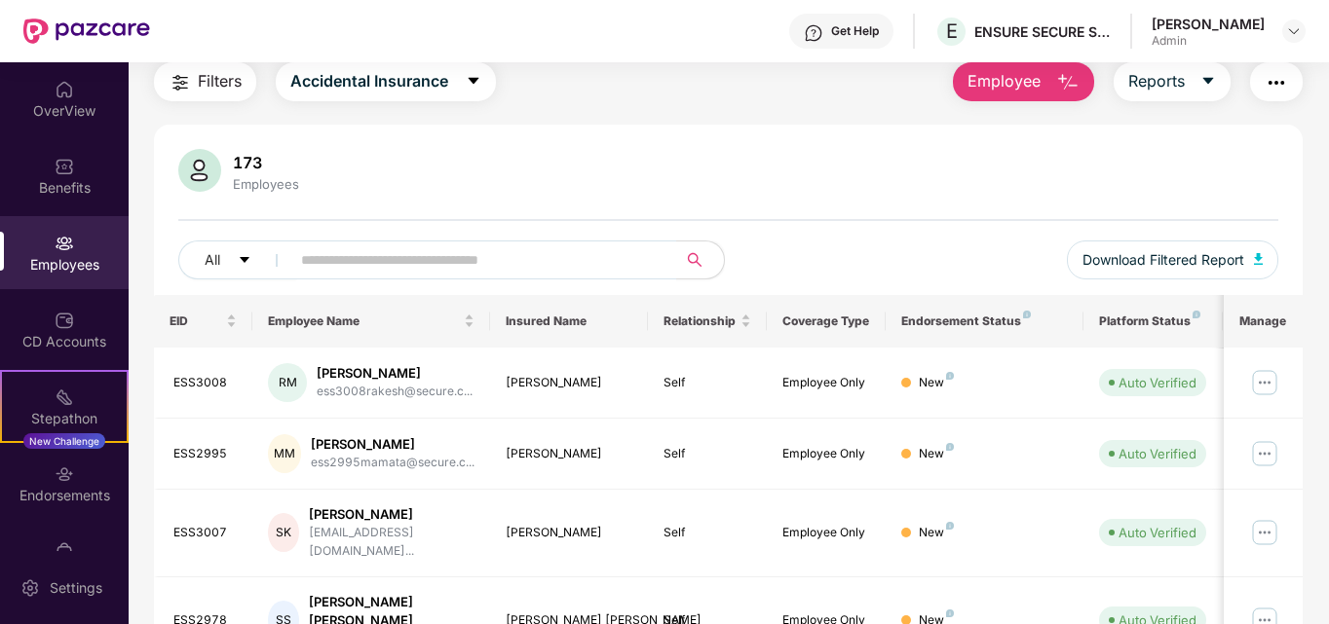
scroll to position [97, 0]
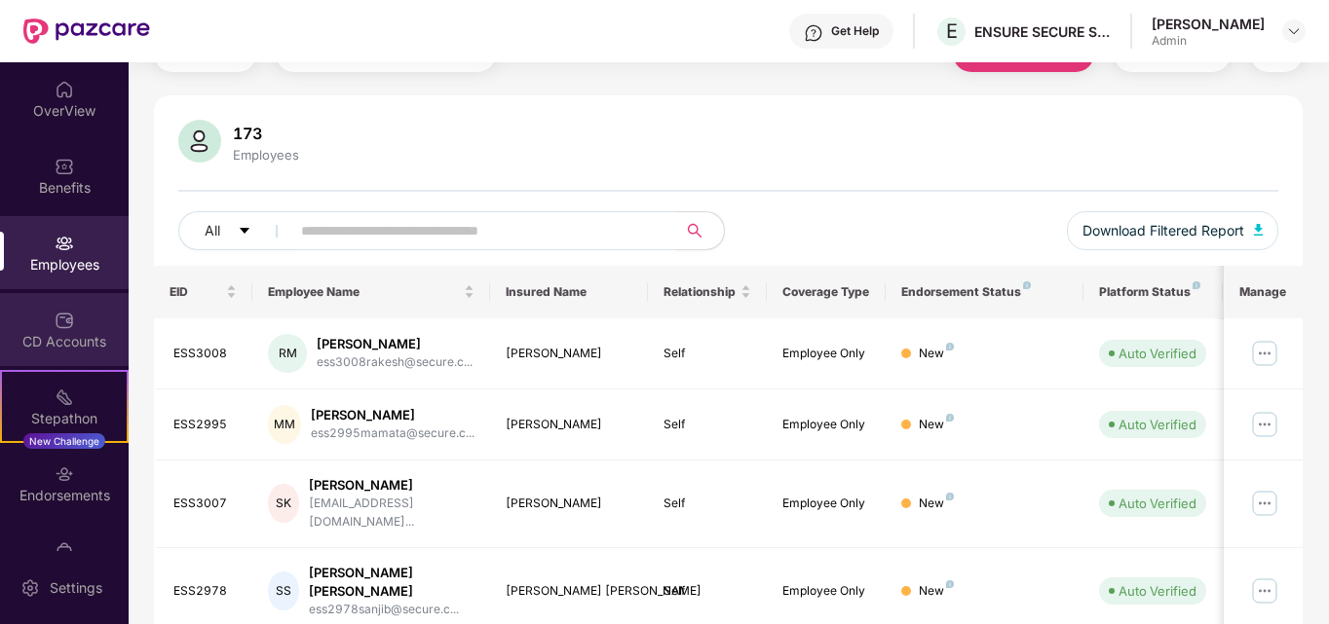
click at [56, 334] on div "CD Accounts" at bounding box center [64, 341] width 129 height 19
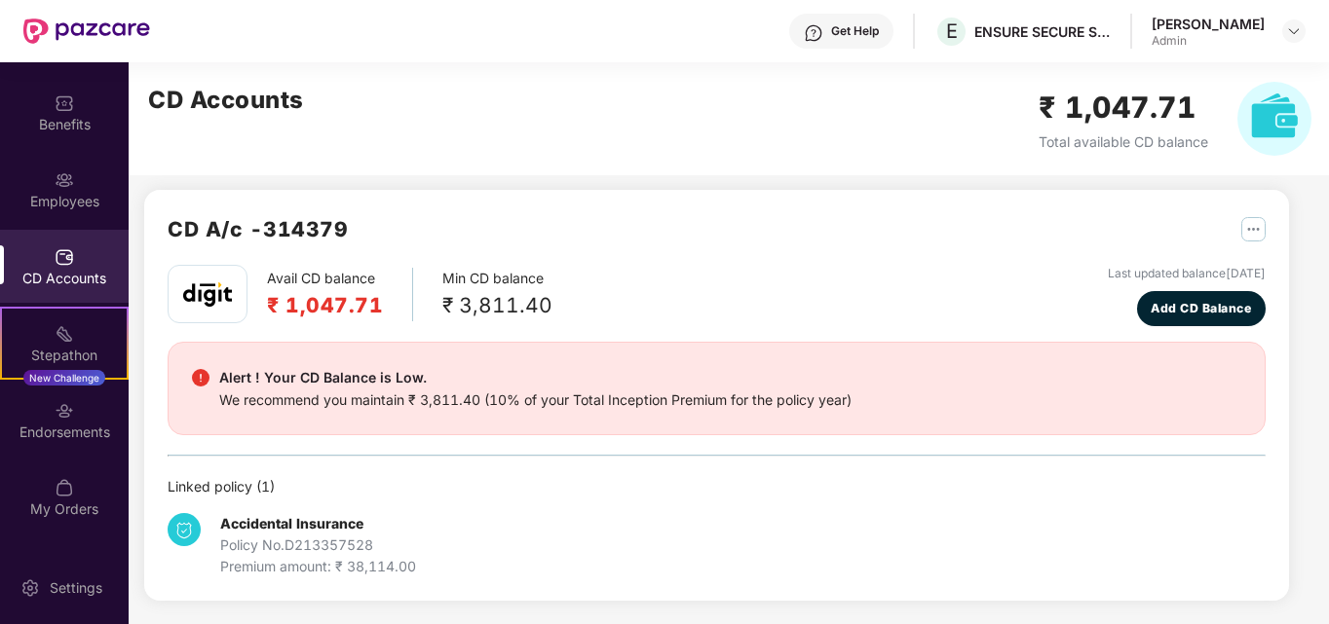
scroll to position [127, 0]
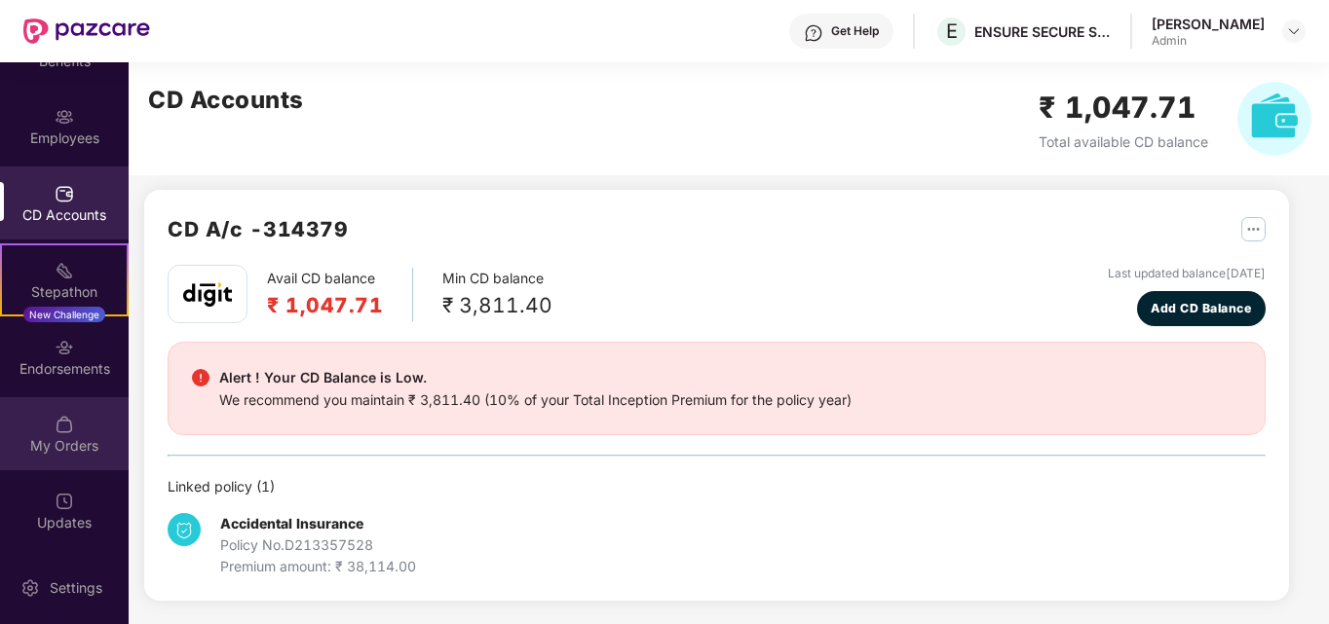
click at [74, 441] on div "My Orders" at bounding box center [64, 445] width 129 height 19
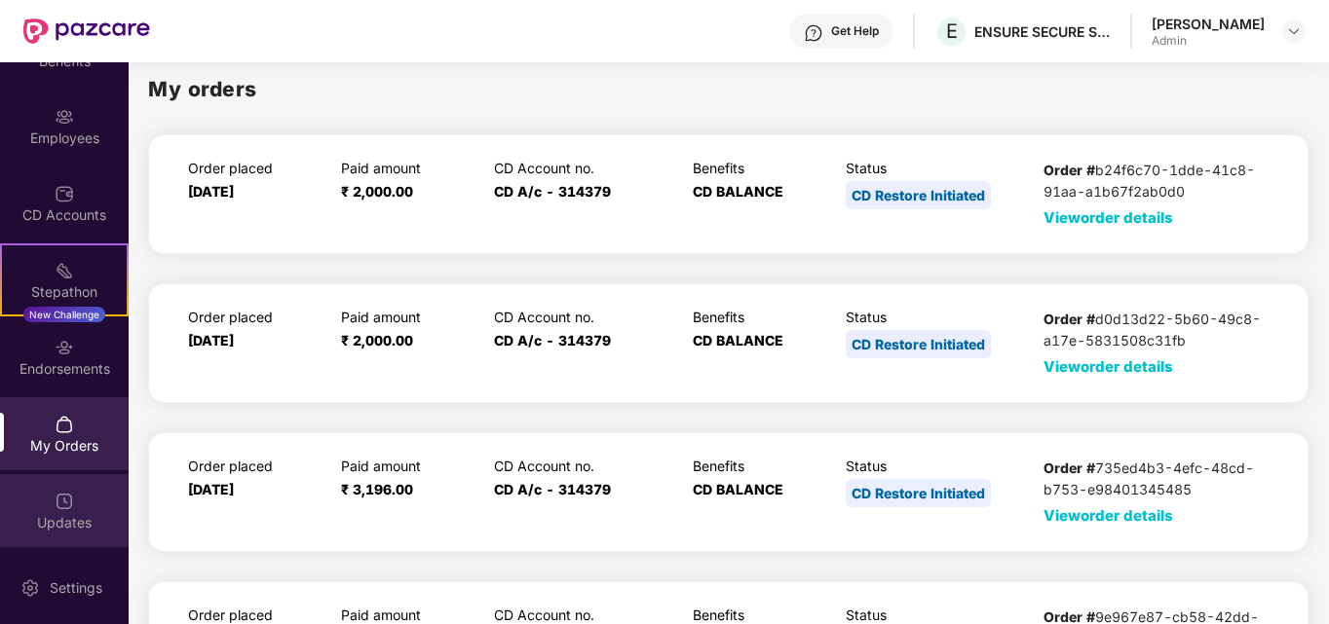
click at [69, 501] on img at bounding box center [64, 501] width 19 height 19
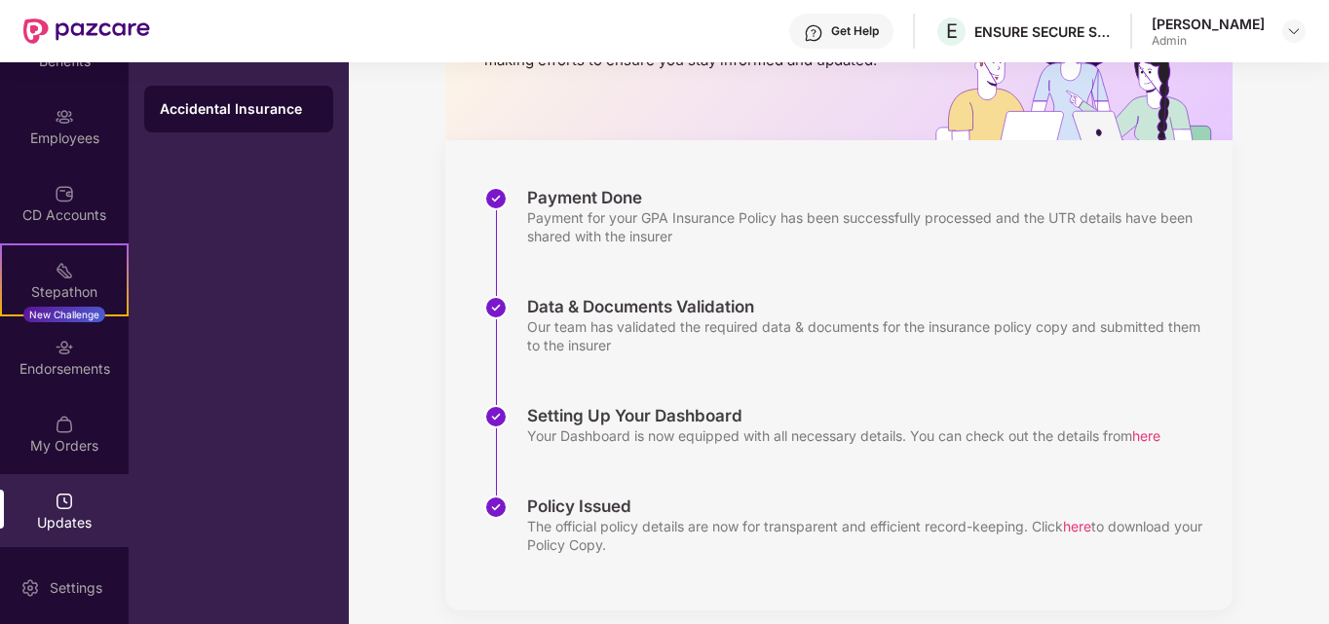
scroll to position [209, 0]
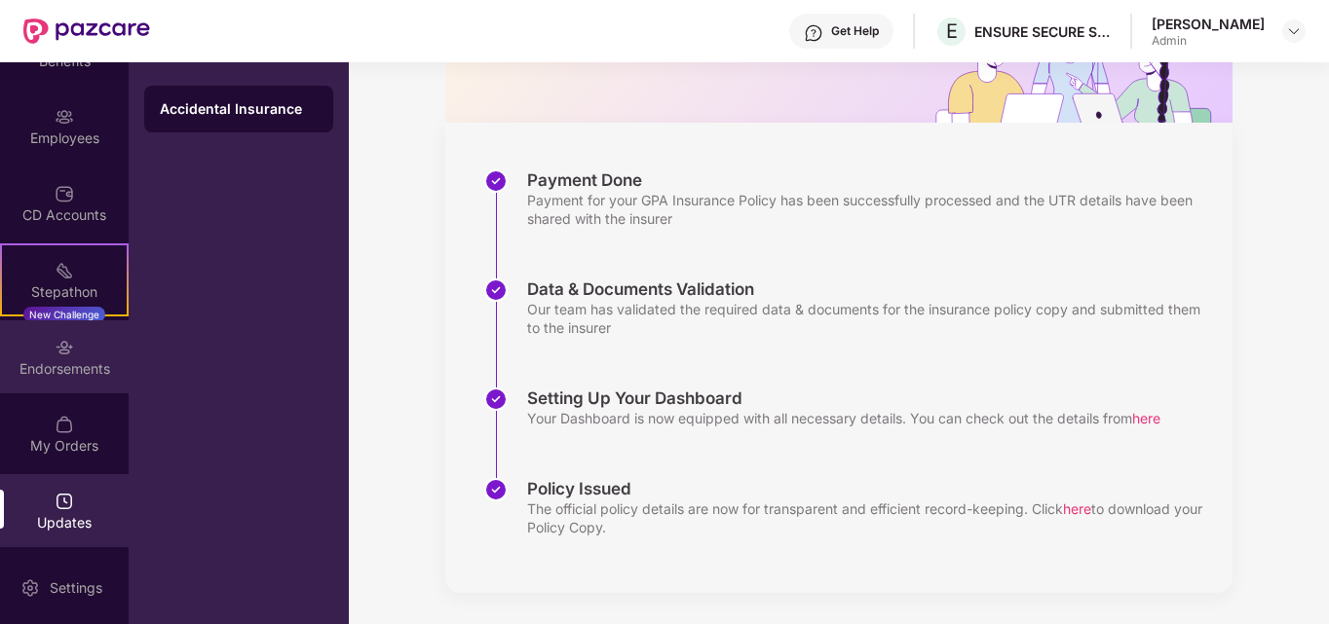
click at [67, 351] on img at bounding box center [64, 347] width 19 height 19
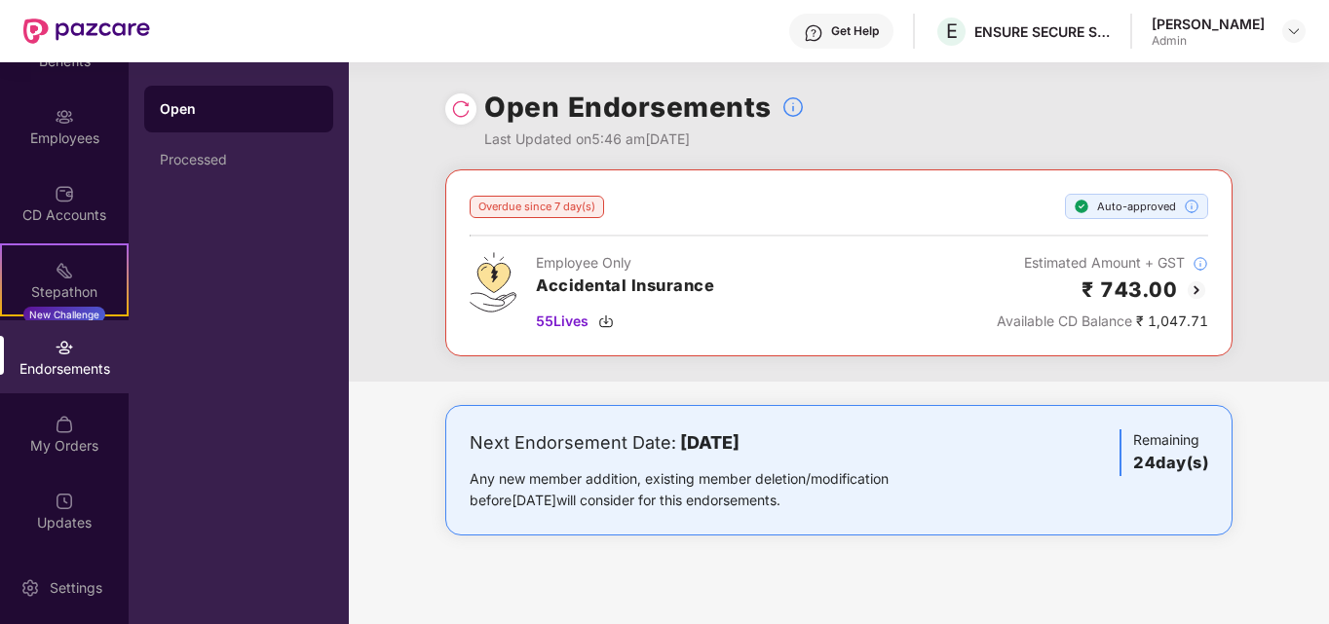
click at [1172, 317] on div "Available CD Balance ₹ 1,047.71" at bounding box center [1102, 321] width 211 height 21
click at [1136, 289] on h2 "₹ 743.00" at bounding box center [1128, 290] width 95 height 32
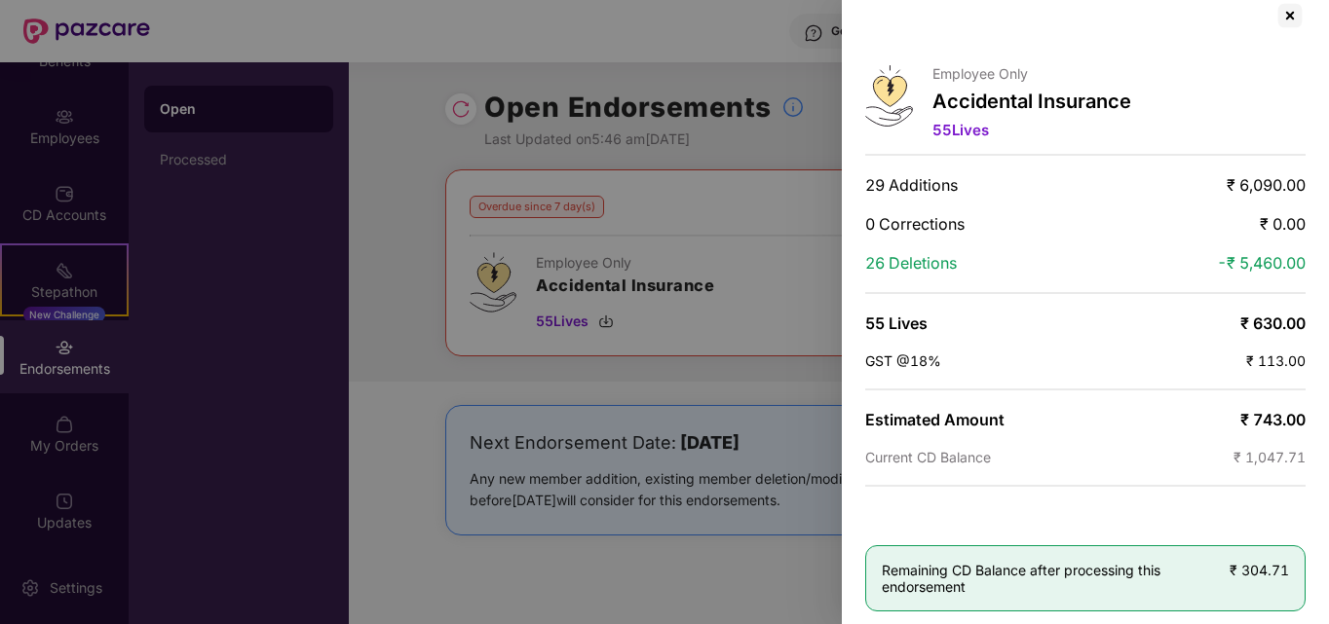
scroll to position [34, 0]
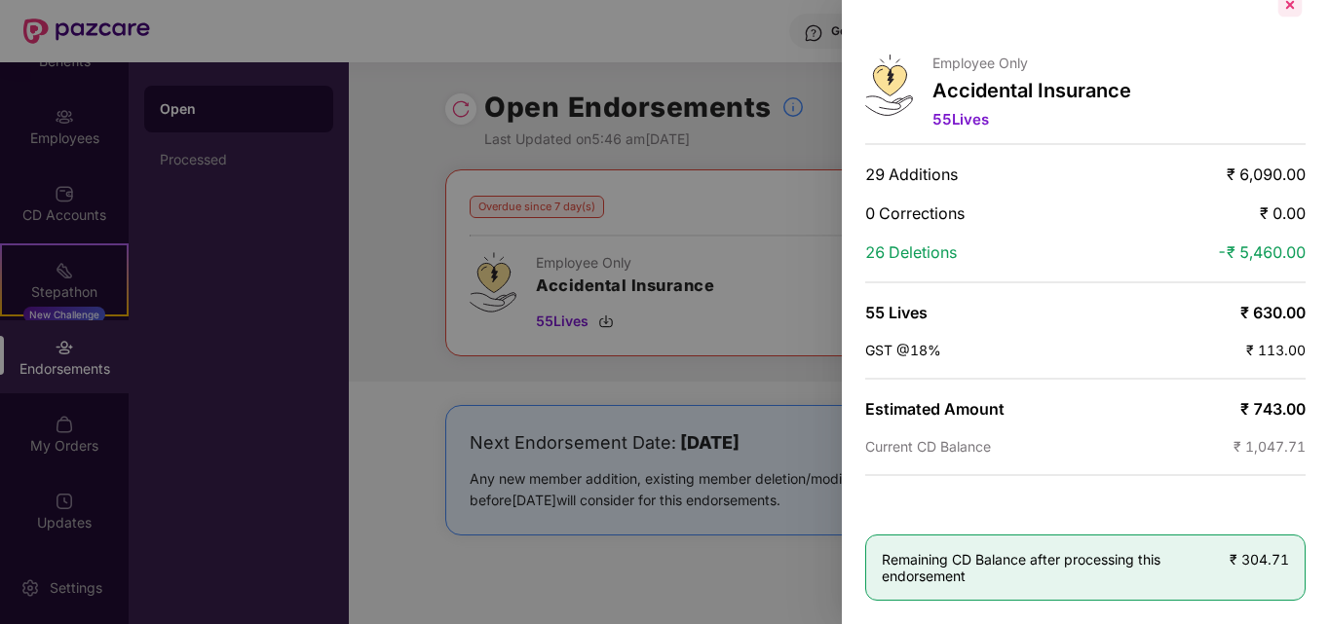
click at [1287, 6] on div at bounding box center [1289, 4] width 31 height 31
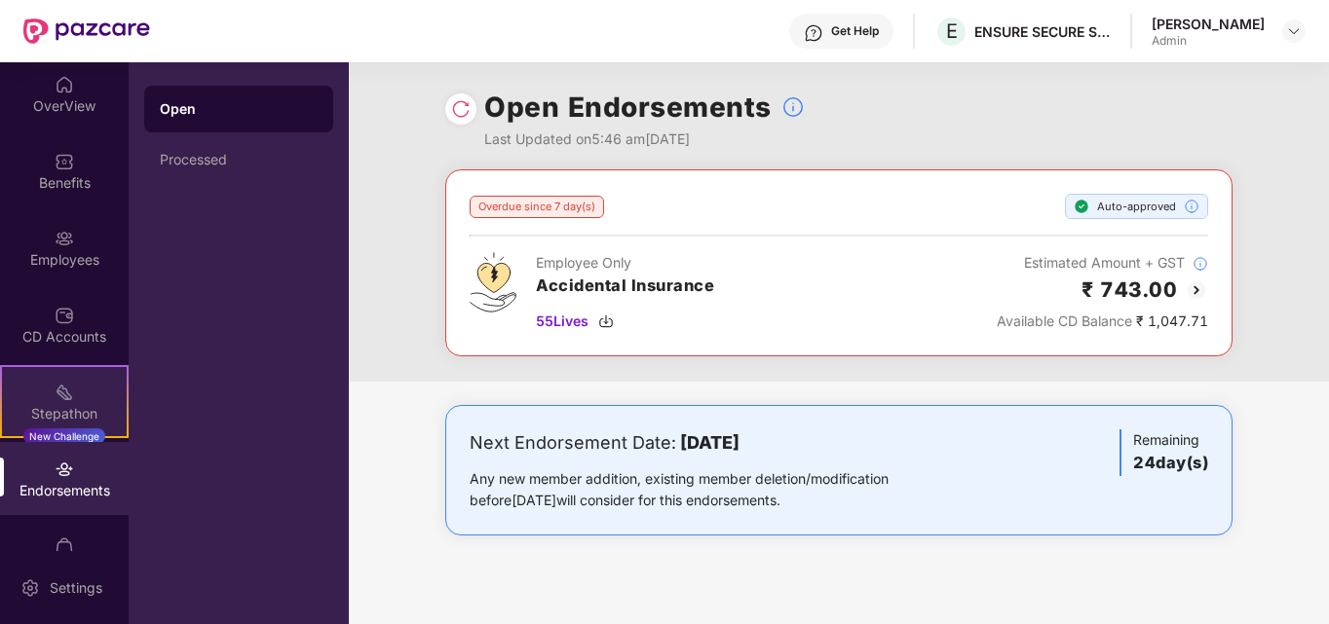
scroll to position [0, 0]
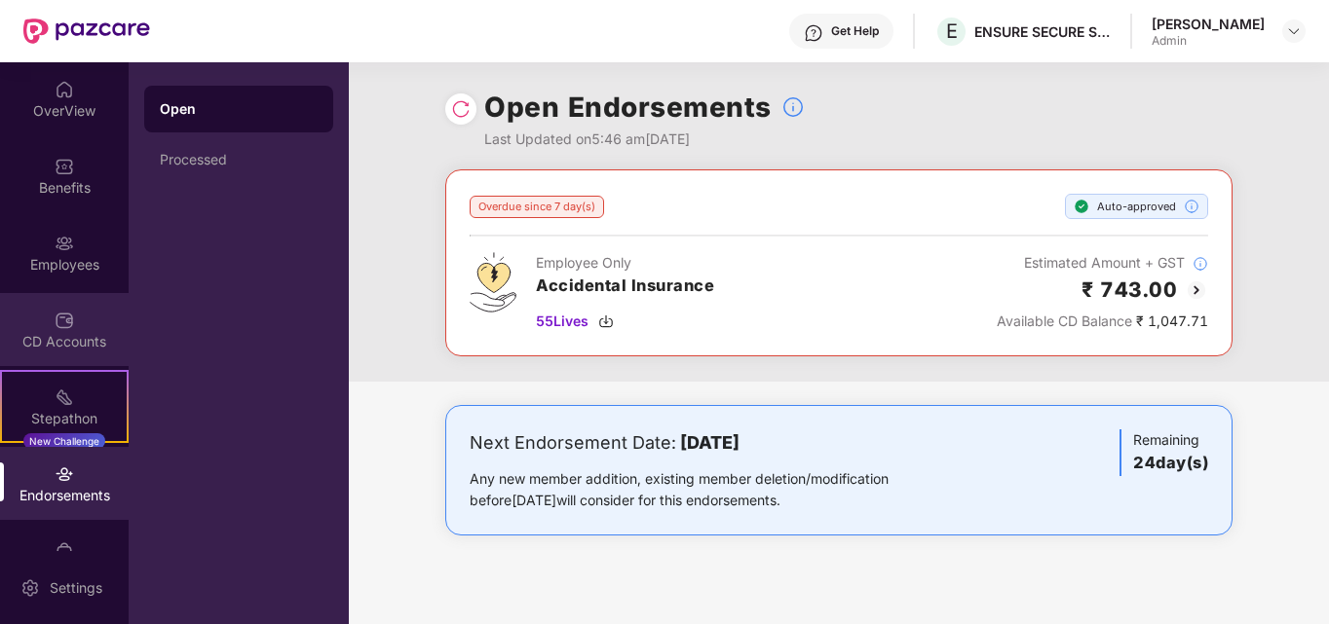
click at [67, 345] on div "CD Accounts" at bounding box center [64, 341] width 129 height 19
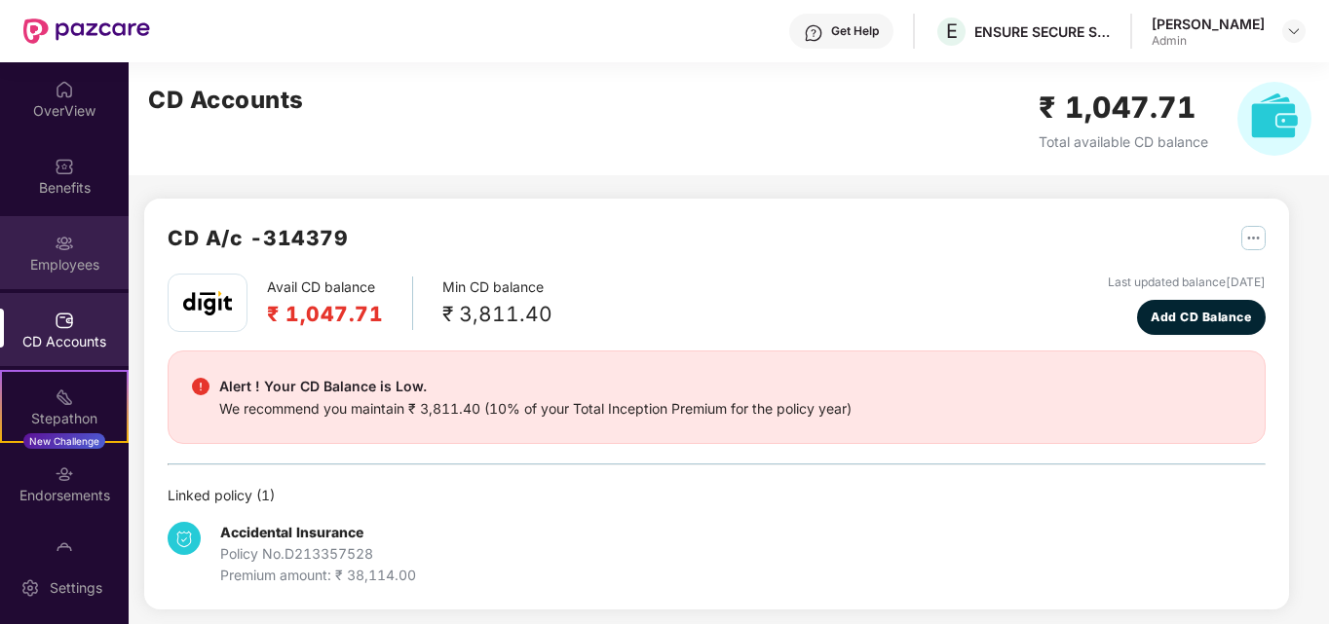
click at [75, 249] on div "Employees" at bounding box center [64, 252] width 129 height 73
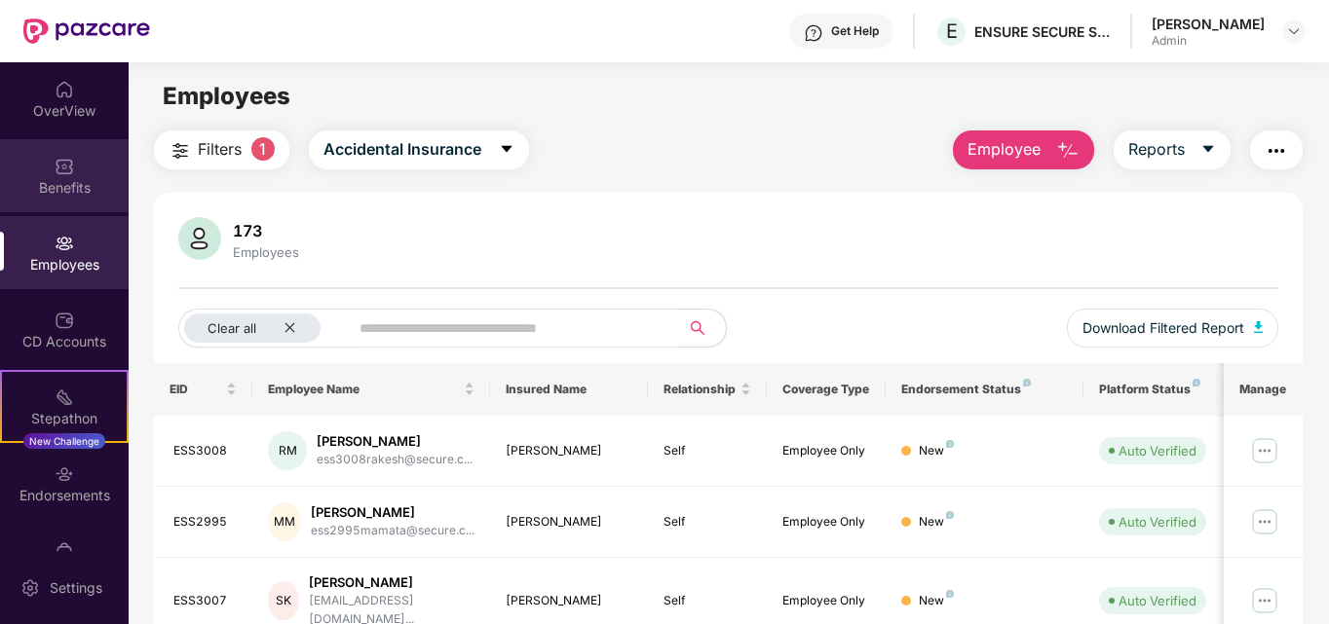
click at [56, 184] on div "Benefits" at bounding box center [64, 187] width 129 height 19
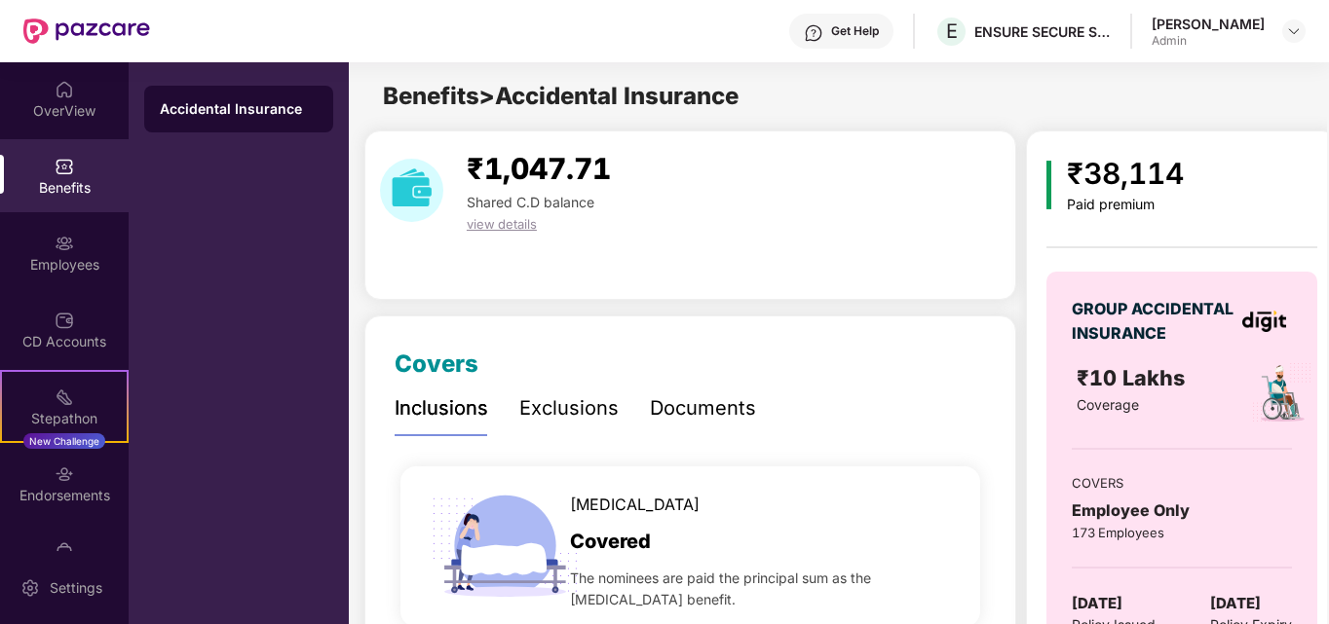
click at [60, 168] on img at bounding box center [64, 166] width 19 height 19
click at [70, 102] on div "OverView" at bounding box center [64, 110] width 129 height 19
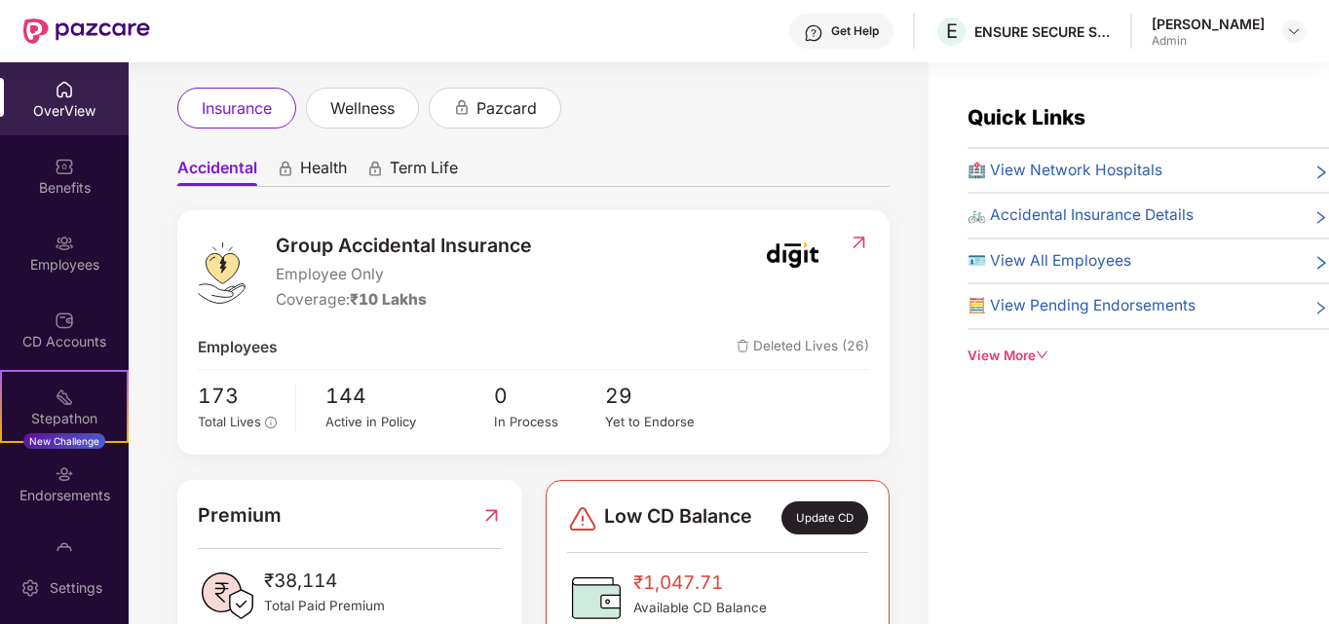
scroll to position [158, 0]
